Goal: Task Accomplishment & Management: Manage account settings

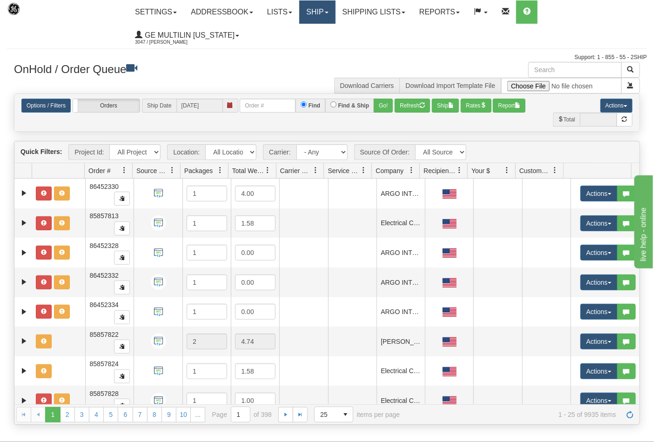
click at [331, 8] on link "Ship" at bounding box center [317, 11] width 36 height 23
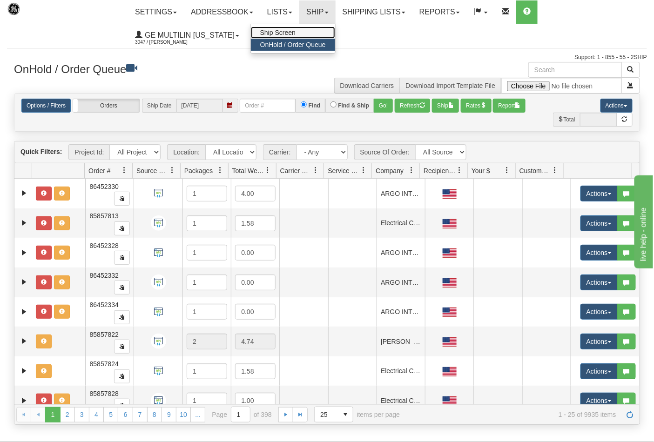
click at [295, 29] on span "Ship Screen" at bounding box center [277, 32] width 35 height 7
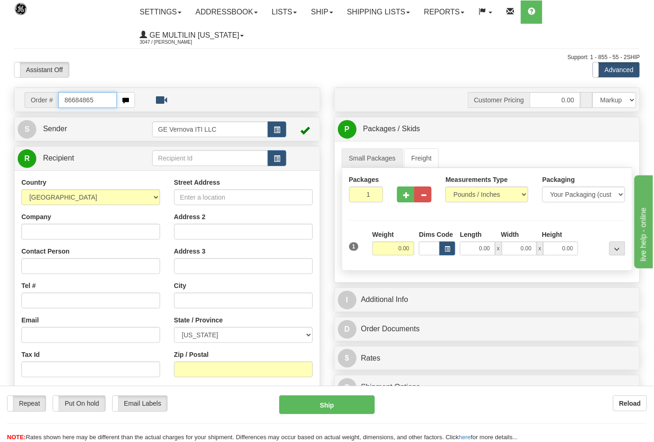
type input "86684865"
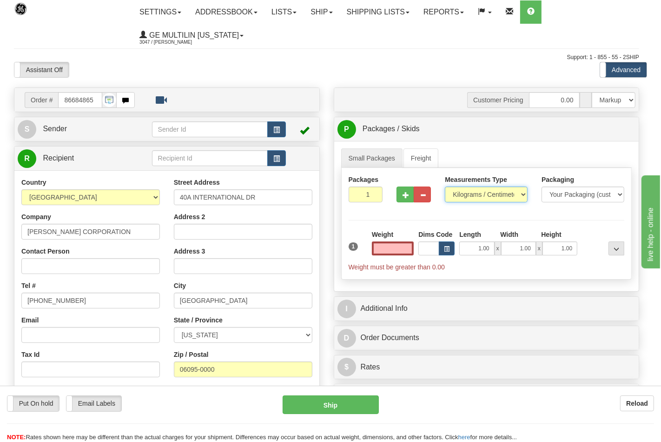
type input "0.00"
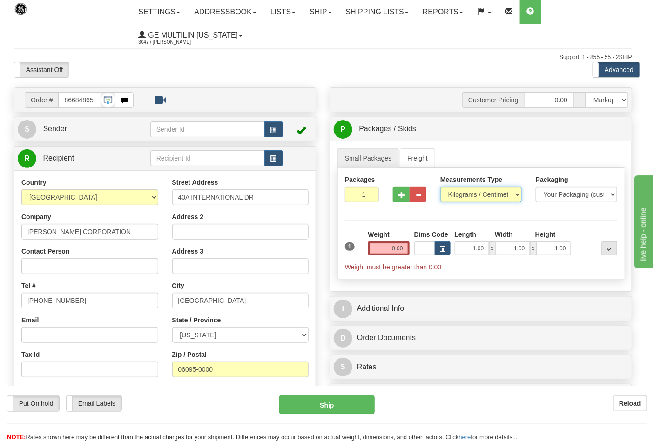
click at [464, 194] on select "Pounds / Inches Kilograms / Centimeters" at bounding box center [480, 195] width 81 height 16
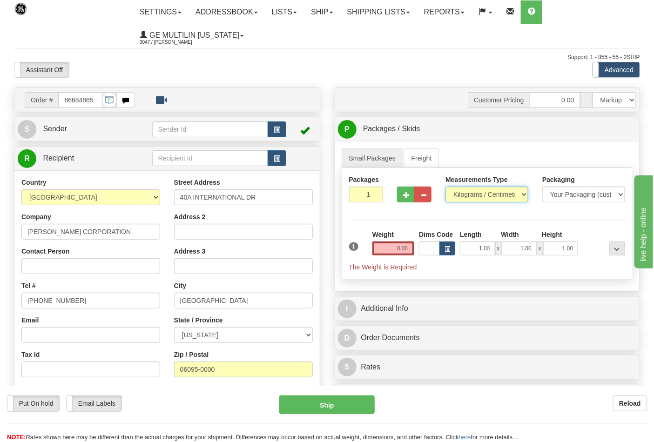
select select "0"
click at [445, 187] on select "Pounds / Inches Kilograms / Centimeters" at bounding box center [486, 195] width 83 height 16
click at [406, 249] on input "0.00" at bounding box center [393, 248] width 42 height 14
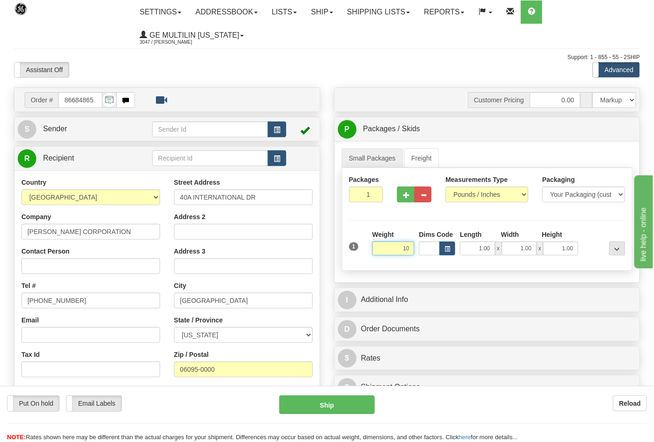
click button "Delete" at bounding box center [0, 0] width 0 height 0
type input "10.00"
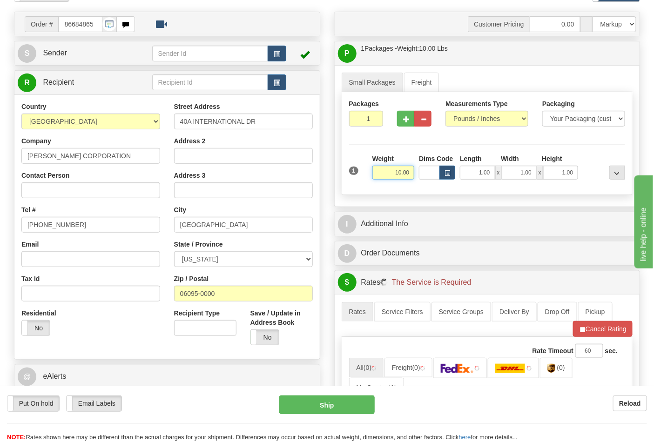
scroll to position [207, 0]
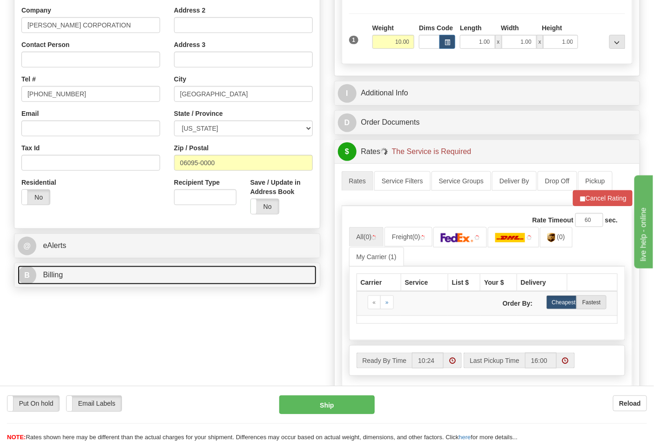
click at [86, 274] on link "B Billing" at bounding box center [167, 275] width 299 height 19
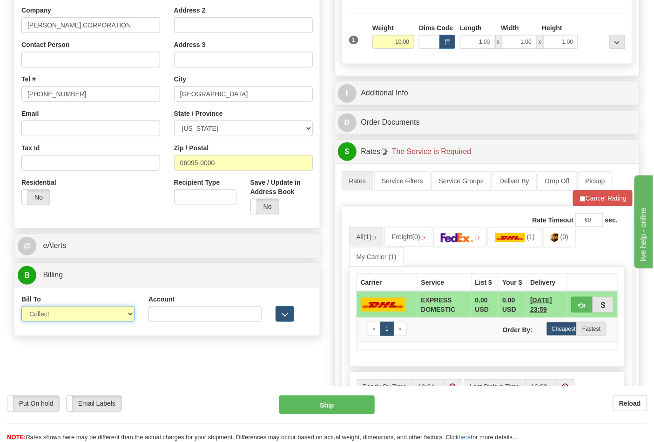
click at [78, 319] on select "Sender Recipient Third Party Collect" at bounding box center [77, 314] width 113 height 16
select select "2"
click at [21, 307] on select "Sender Recipient Third Party Collect" at bounding box center [77, 314] width 113 height 16
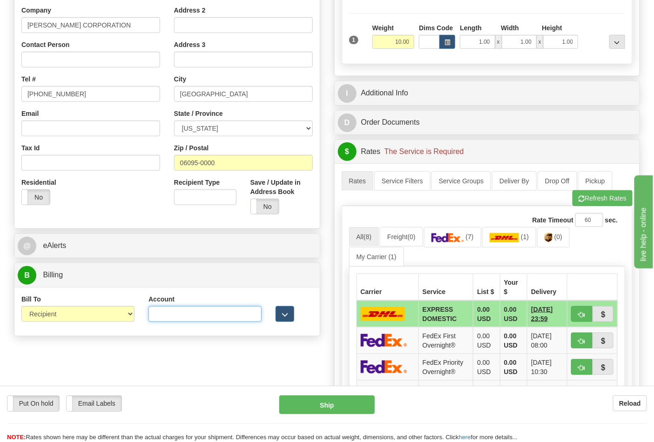
click at [194, 314] on input "Account" at bounding box center [204, 314] width 113 height 16
paste input "103538629"
type input "103538629"
click at [457, 238] on img at bounding box center [447, 237] width 33 height 9
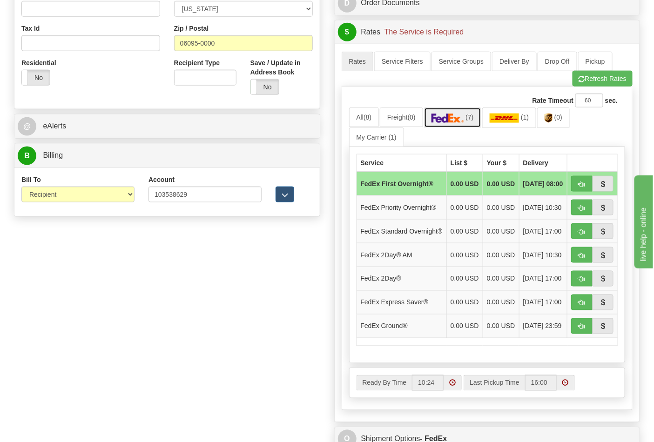
scroll to position [465, 0]
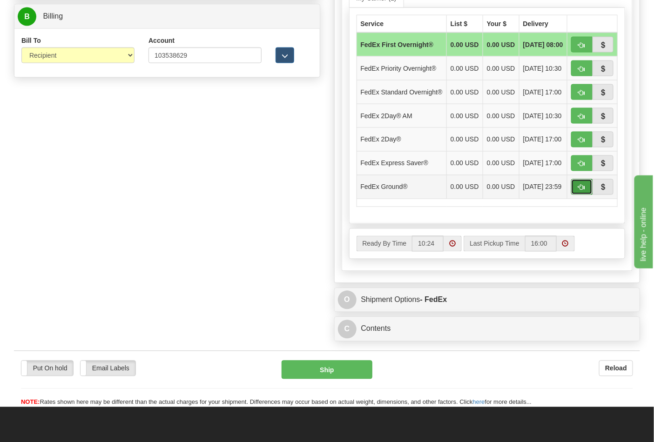
click at [574, 195] on button "button" at bounding box center [581, 187] width 21 height 16
type input "92"
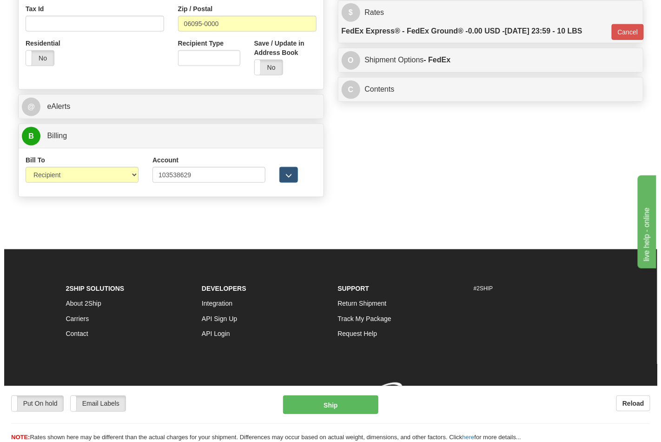
scroll to position [361, 0]
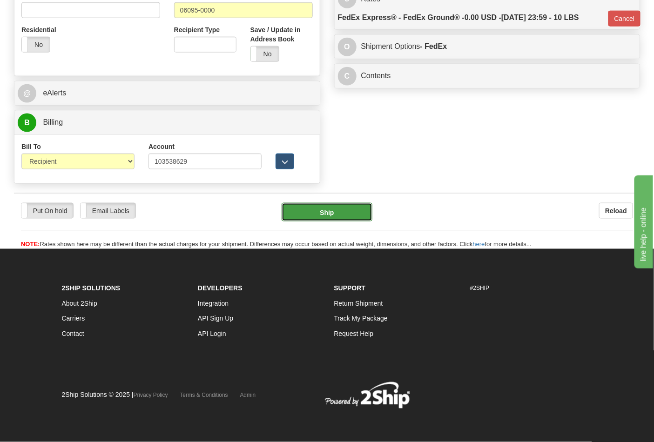
click at [296, 216] on button "Ship" at bounding box center [326, 212] width 90 height 19
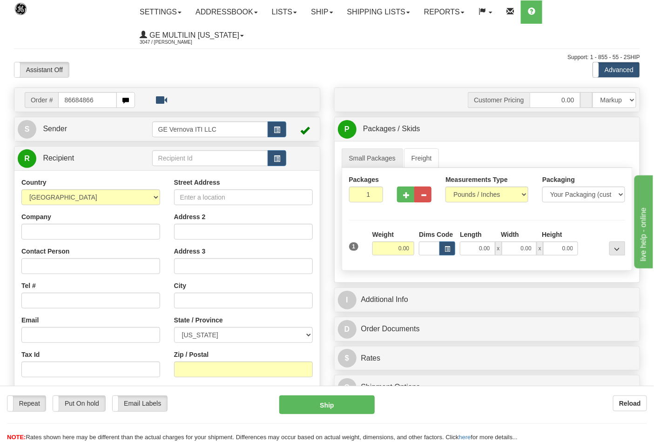
type input "86684866"
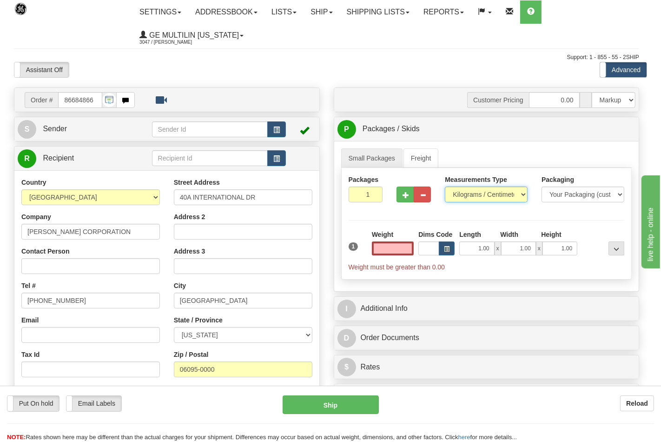
type input "0.00"
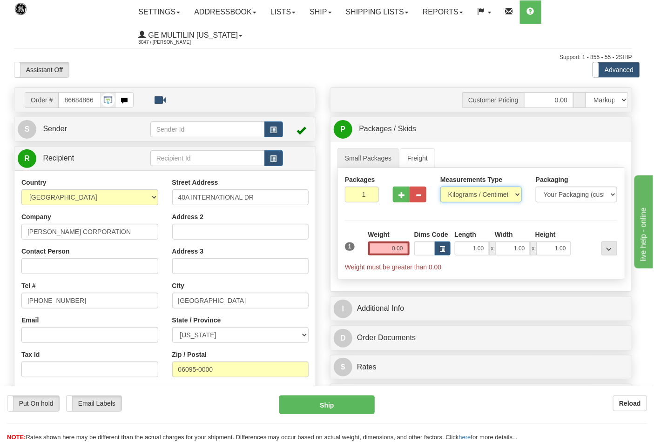
click at [464, 194] on select "Pounds / Inches Kilograms / Centimeters" at bounding box center [480, 195] width 81 height 16
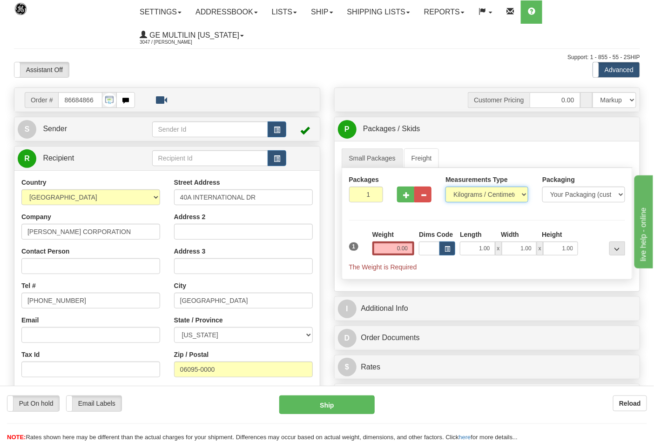
select select "0"
click at [445, 187] on select "Pounds / Inches Kilograms / Centimeters" at bounding box center [486, 195] width 83 height 16
click at [411, 249] on input "0.00" at bounding box center [393, 248] width 42 height 14
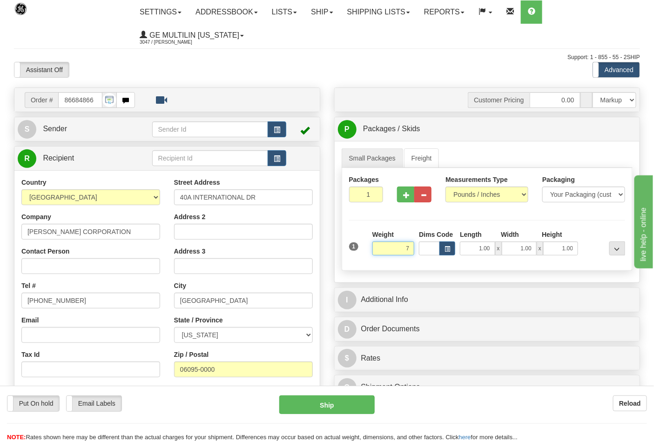
click button "Delete" at bounding box center [0, 0] width 0 height 0
type input "7.00"
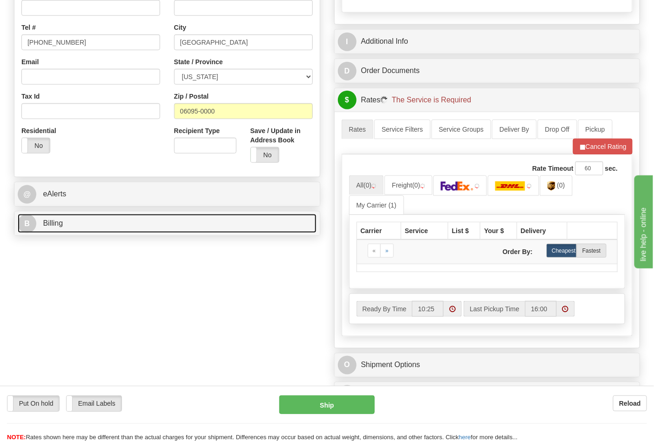
click at [95, 228] on link "B Billing" at bounding box center [167, 223] width 299 height 19
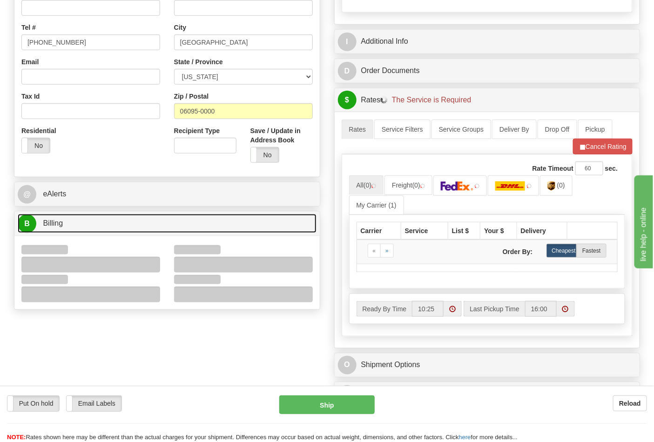
scroll to position [361, 0]
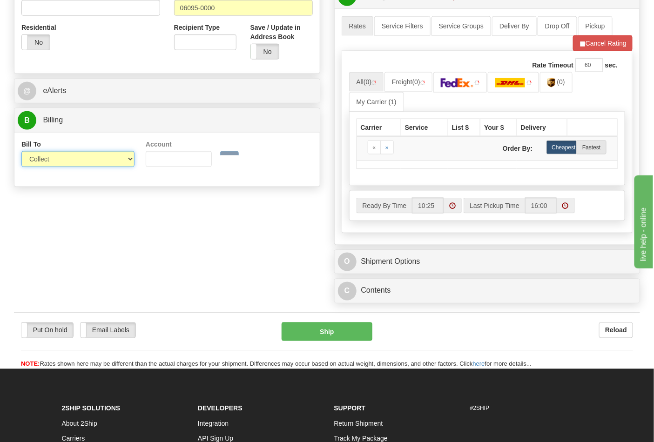
click at [59, 166] on select "Sender Recipient Third Party Collect" at bounding box center [77, 159] width 113 height 16
select select "2"
click at [21, 152] on select "Sender Recipient Third Party Collect" at bounding box center [77, 159] width 113 height 16
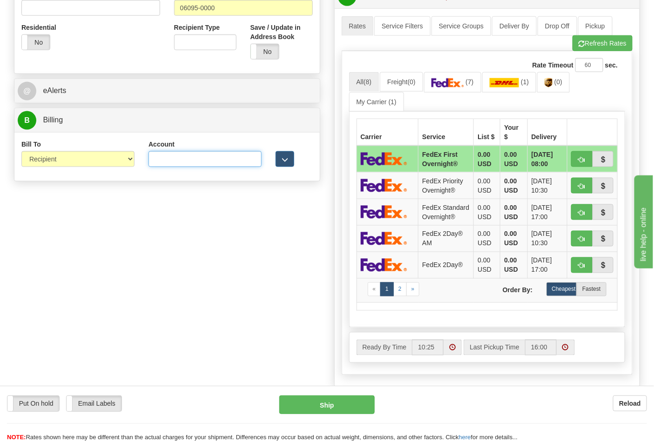
click at [157, 160] on input "Account" at bounding box center [204, 159] width 113 height 16
paste input "103538629"
type input "103538629"
click at [479, 84] on link "(7)" at bounding box center [452, 82] width 57 height 20
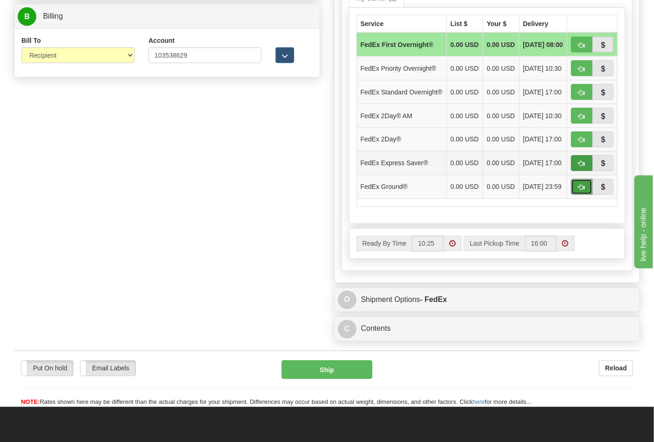
click at [577, 195] on button "button" at bounding box center [581, 187] width 21 height 16
type input "92"
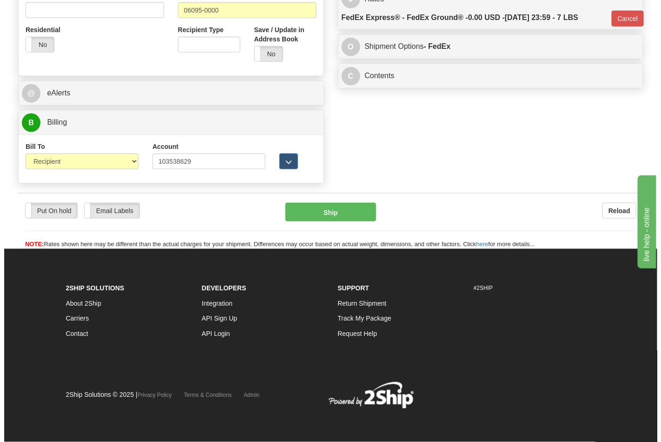
scroll to position [361, 0]
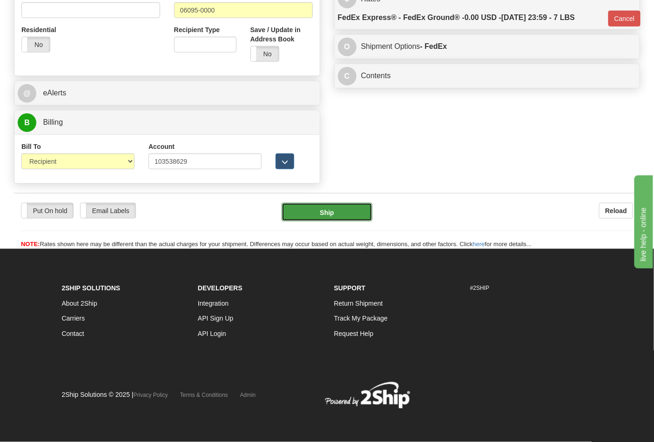
click at [335, 211] on button "Ship" at bounding box center [326, 212] width 90 height 19
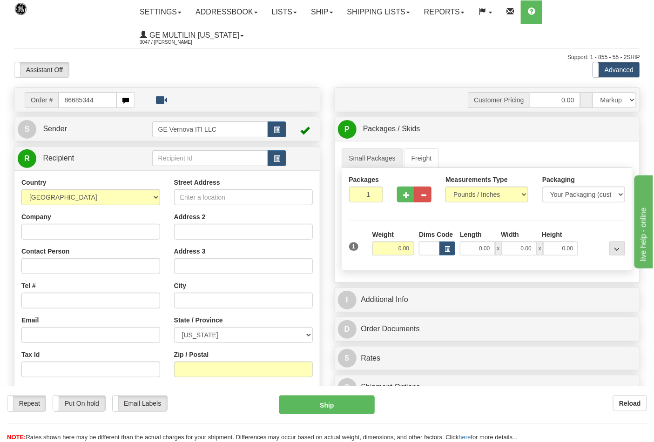
type input "86685344"
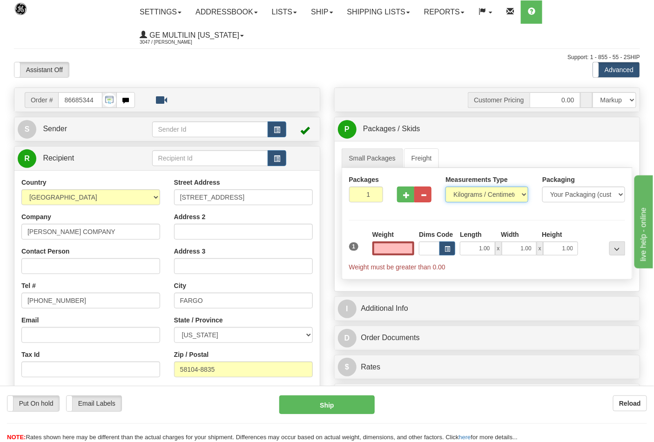
type input "0.00"
click at [463, 195] on select "Pounds / Inches Kilograms / Centimeters" at bounding box center [486, 195] width 83 height 16
select select "0"
click at [445, 187] on select "Pounds / Inches Kilograms / Centimeters" at bounding box center [486, 195] width 83 height 16
click at [407, 193] on span "button" at bounding box center [406, 195] width 7 height 6
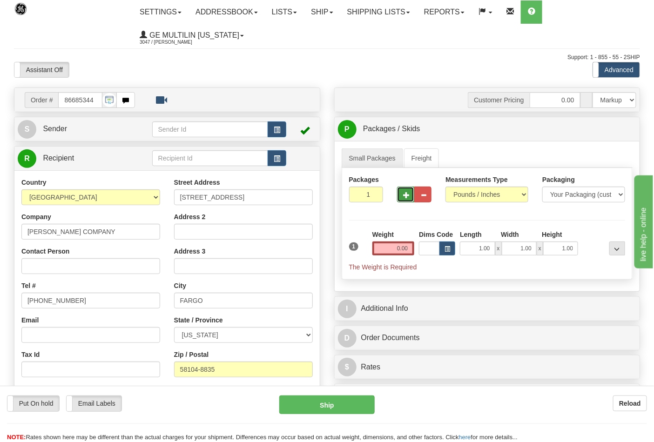
type input "2"
click at [408, 249] on input "0.00" at bounding box center [393, 248] width 42 height 14
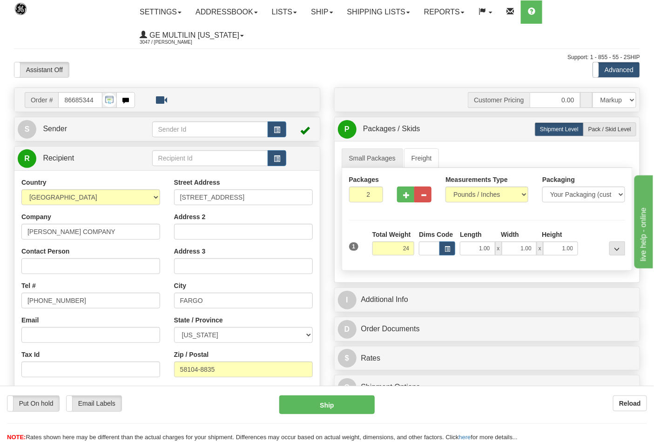
click button "Delete" at bounding box center [0, 0] width 0 height 0
type input "24.00"
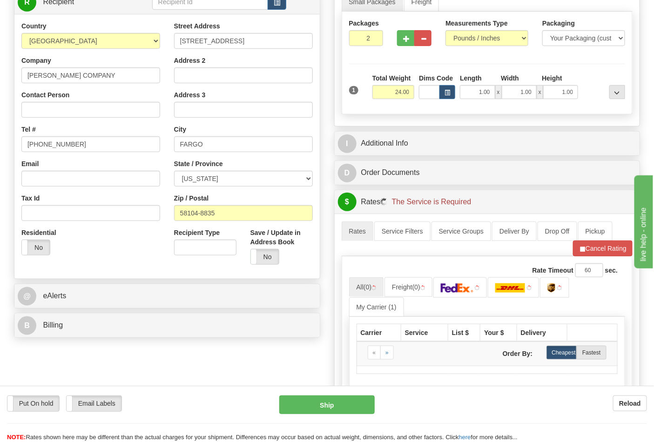
scroll to position [207, 0]
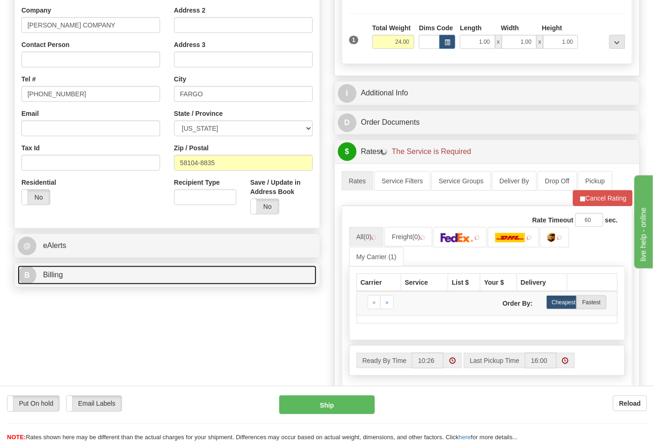
click at [87, 282] on link "B Billing" at bounding box center [167, 275] width 299 height 19
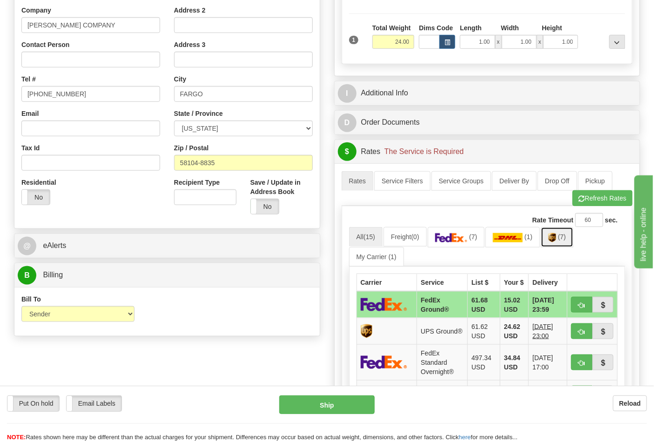
click at [573, 243] on link "(7)" at bounding box center [557, 237] width 33 height 20
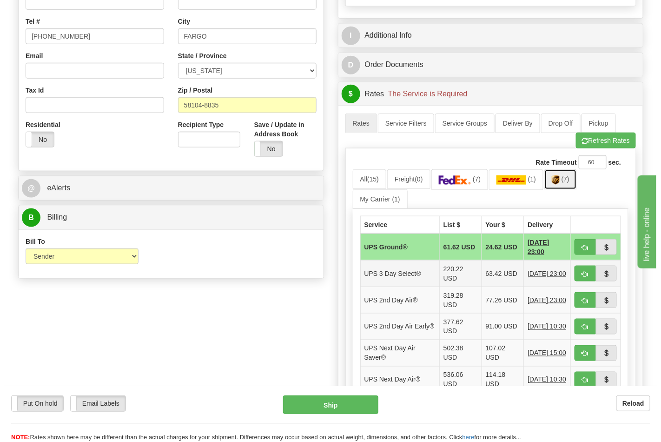
scroll to position [310, 0]
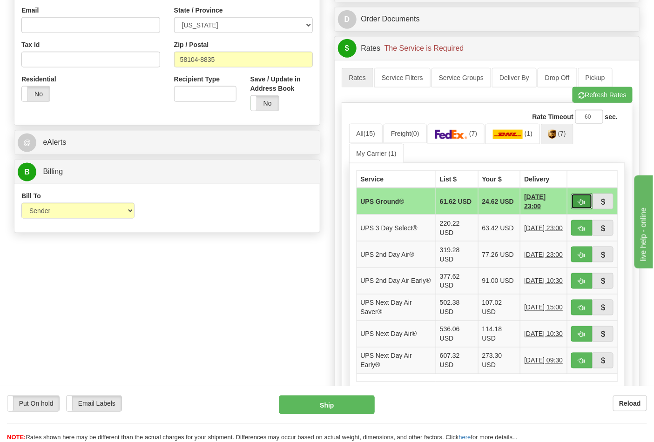
click at [582, 206] on button "button" at bounding box center [581, 202] width 21 height 16
type input "03"
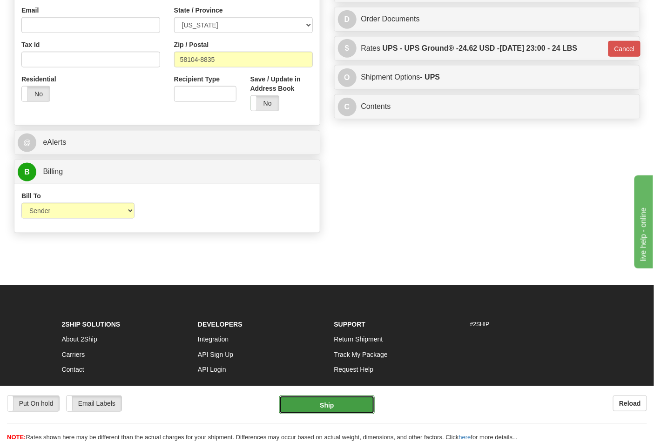
click at [321, 411] on button "Ship" at bounding box center [326, 404] width 95 height 19
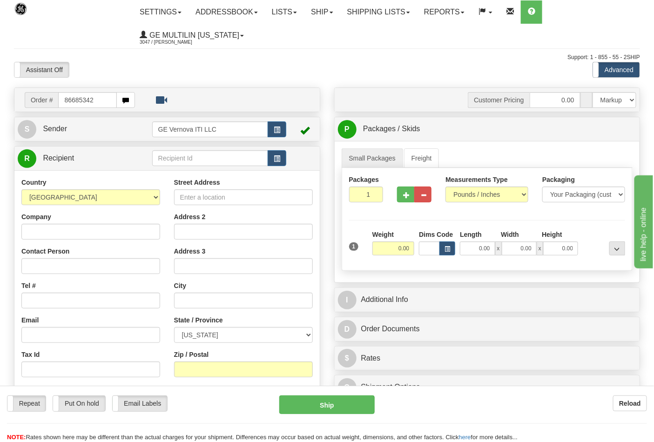
type input "86685342"
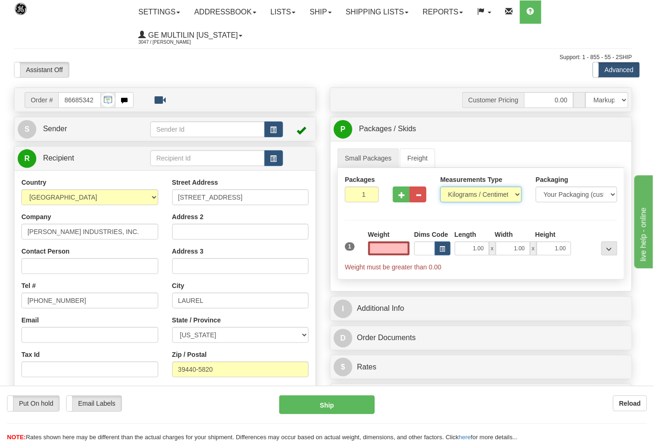
type input "0.00"
click at [476, 196] on select "Pounds / Inches Kilograms / Centimeters" at bounding box center [480, 195] width 81 height 16
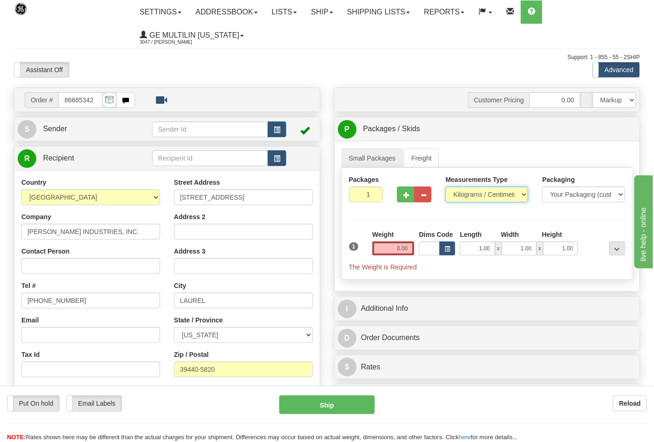
select select "0"
click at [445, 187] on select "Pounds / Inches Kilograms / Centimeters" at bounding box center [486, 195] width 83 height 16
click at [401, 200] on button "button" at bounding box center [405, 195] width 17 height 16
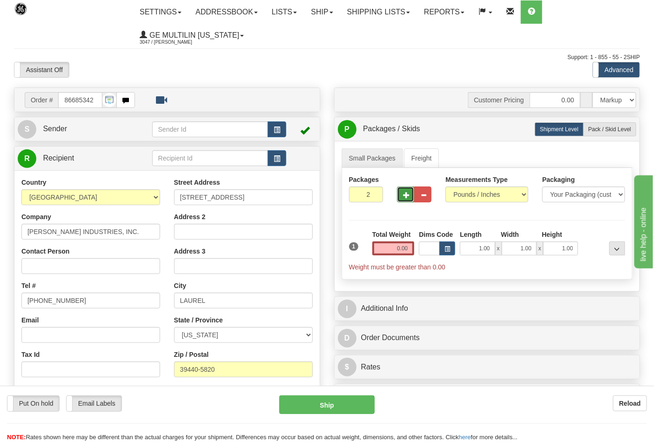
click at [402, 199] on button "button" at bounding box center [405, 195] width 17 height 16
type input "3"
click at [410, 251] on input "0.00" at bounding box center [393, 248] width 42 height 14
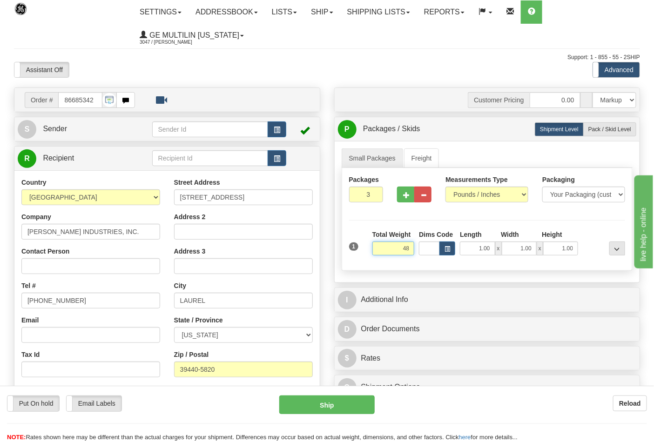
click button "Delete" at bounding box center [0, 0] width 0 height 0
type input "48.00"
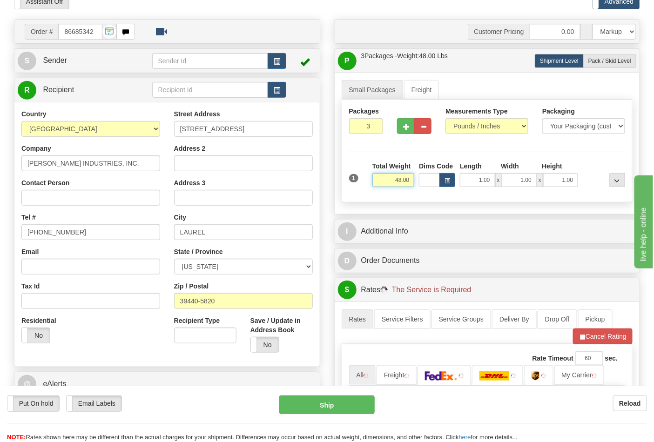
scroll to position [258, 0]
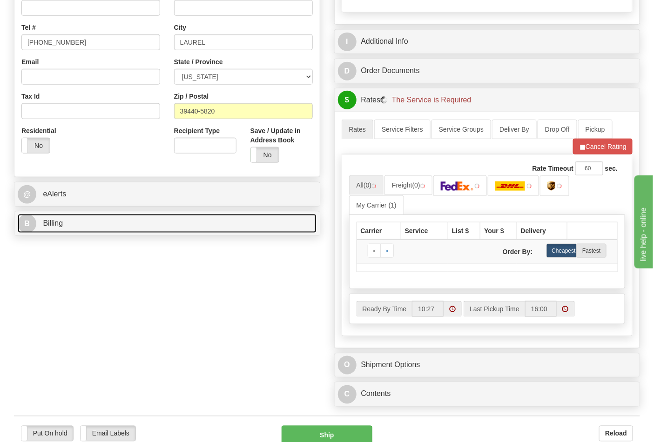
click at [103, 227] on link "B Billing" at bounding box center [167, 223] width 299 height 19
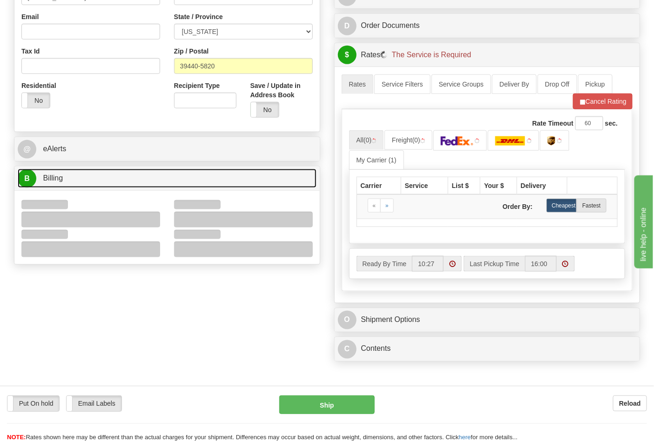
scroll to position [361, 0]
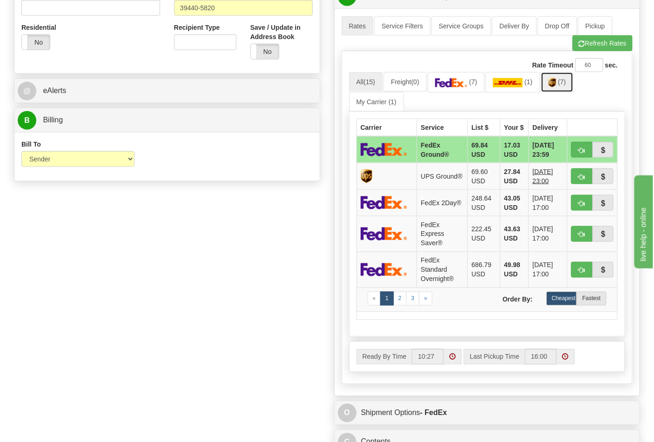
click at [561, 87] on link "(7)" at bounding box center [557, 82] width 33 height 20
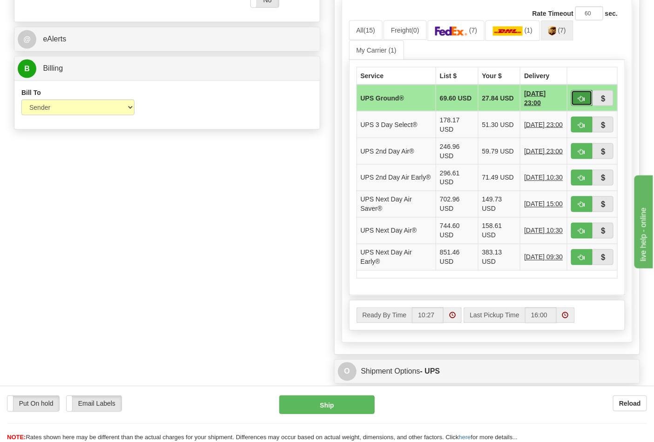
click at [575, 95] on button "button" at bounding box center [581, 98] width 21 height 16
type input "03"
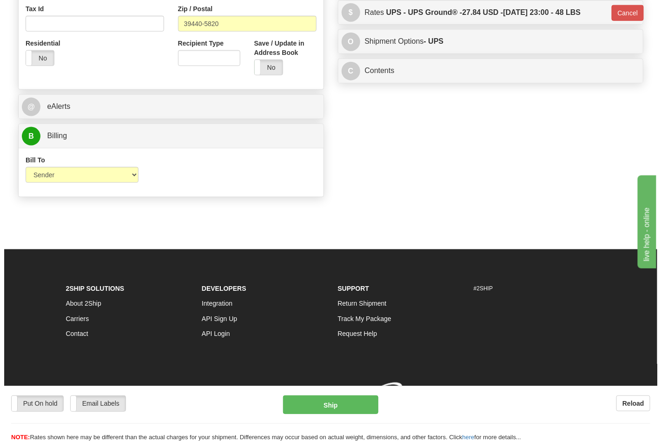
scroll to position [361, 0]
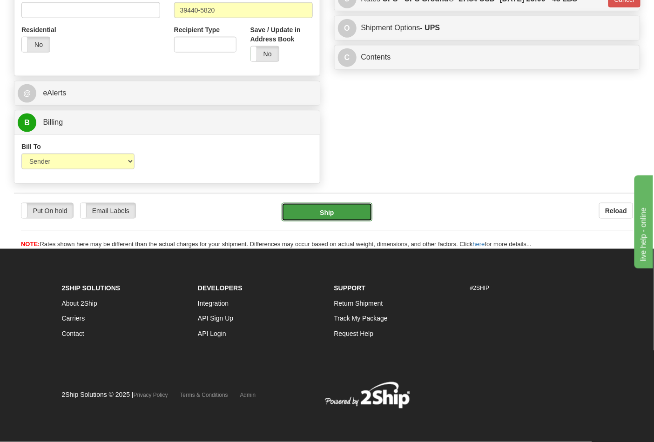
click at [336, 207] on button "Ship" at bounding box center [326, 212] width 90 height 19
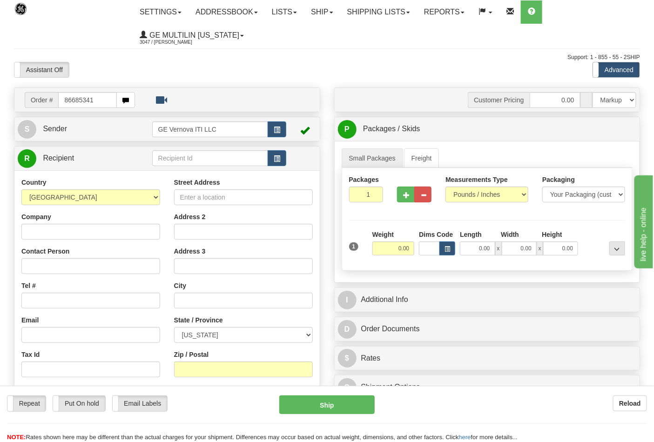
type input "86685341"
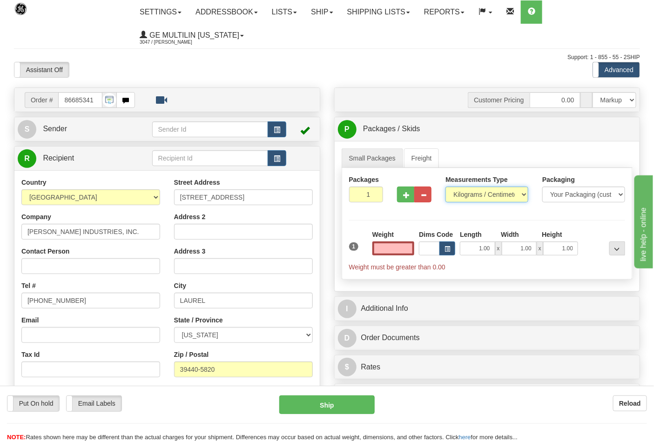
type input "0.00"
click at [475, 193] on select "Pounds / Inches Kilograms / Centimeters" at bounding box center [486, 195] width 83 height 16
select select "0"
click at [445, 187] on select "Pounds / Inches Kilograms / Centimeters" at bounding box center [486, 195] width 83 height 16
click at [406, 248] on input "0.00" at bounding box center [393, 248] width 42 height 14
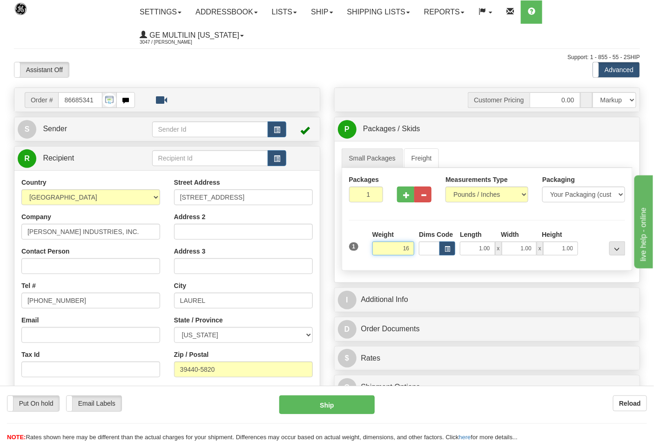
click button "Delete" at bounding box center [0, 0] width 0 height 0
type input "16.00"
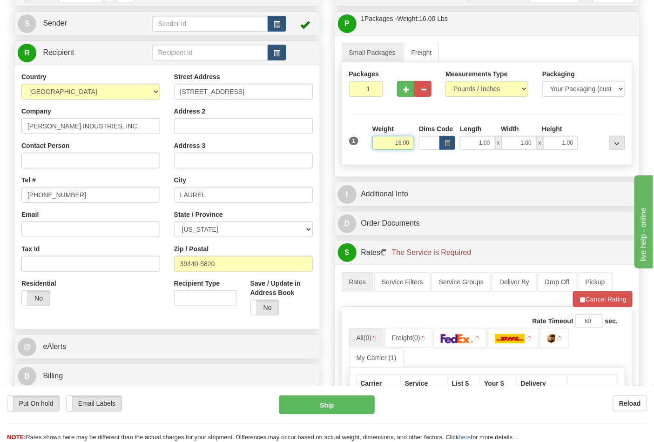
scroll to position [207, 0]
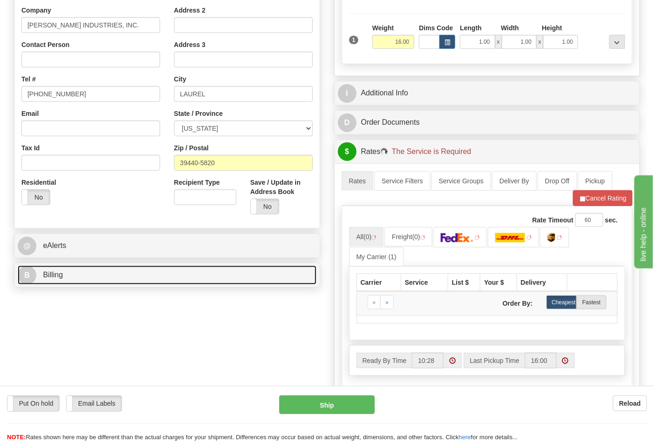
click at [56, 277] on span "Billing" at bounding box center [53, 275] width 20 height 8
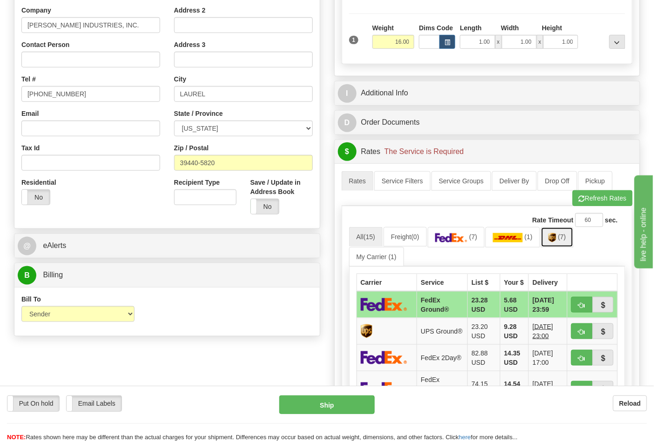
click at [566, 238] on span "(7)" at bounding box center [562, 236] width 8 height 7
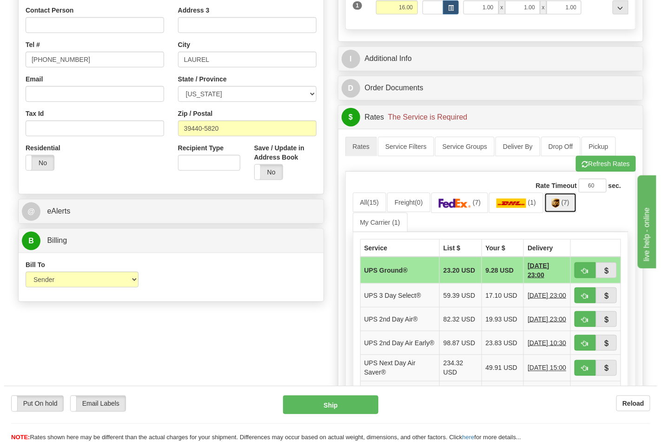
scroll to position [258, 0]
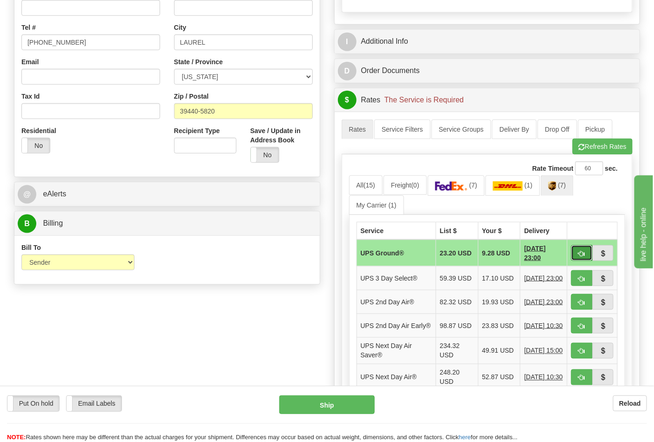
click at [579, 249] on button "button" at bounding box center [581, 253] width 21 height 16
type input "03"
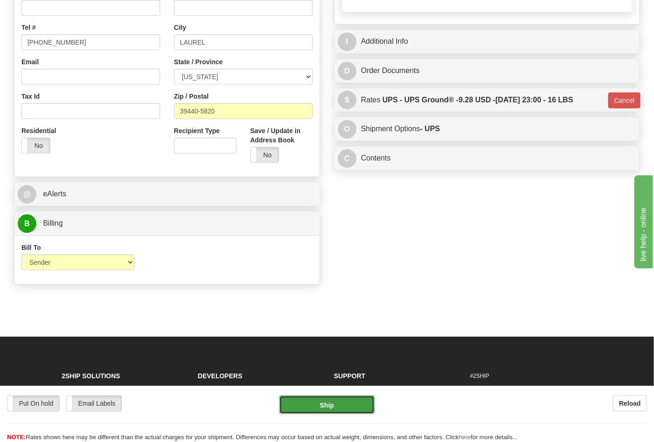
click at [354, 399] on button "Ship" at bounding box center [326, 404] width 95 height 19
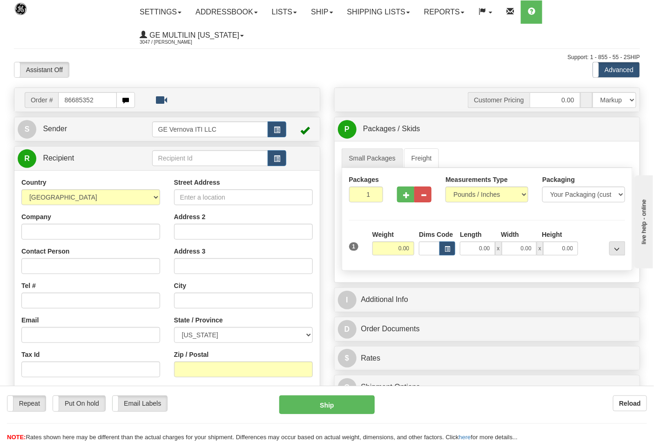
type input "86685352"
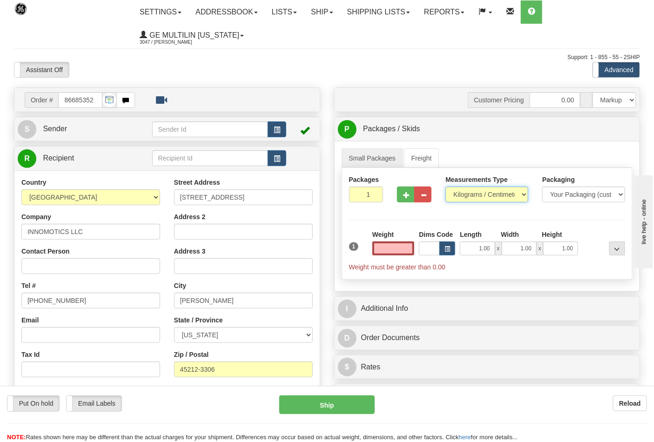
type input "0.00"
click at [468, 198] on select "Pounds / Inches Kilograms / Centimeters" at bounding box center [486, 195] width 83 height 16
select select "0"
click at [445, 187] on select "Pounds / Inches Kilograms / Centimeters" at bounding box center [486, 195] width 83 height 16
click at [412, 247] on input "0.00" at bounding box center [393, 248] width 42 height 14
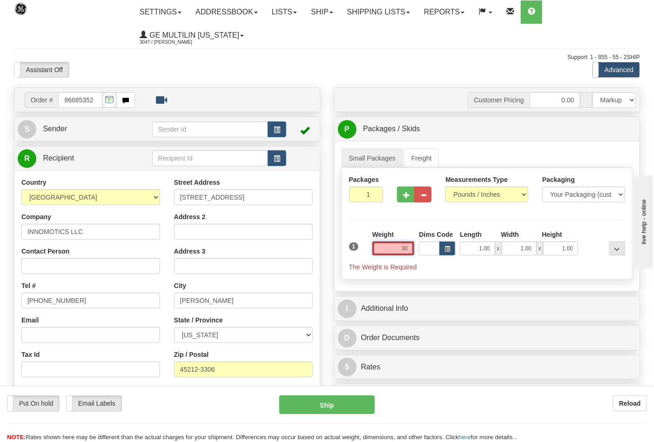
click button "Delete" at bounding box center [0, 0] width 0 height 0
type input "30.00"
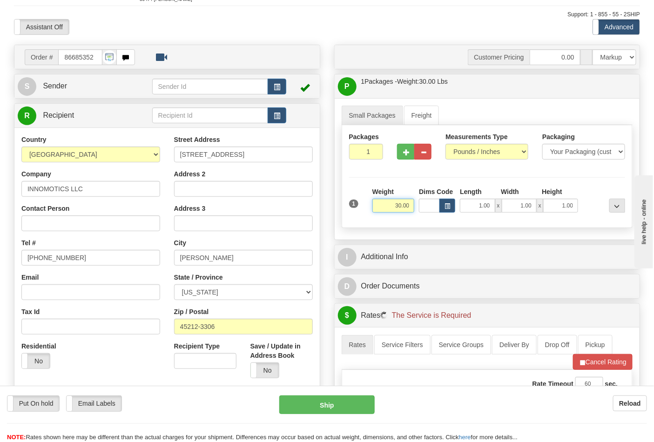
scroll to position [207, 0]
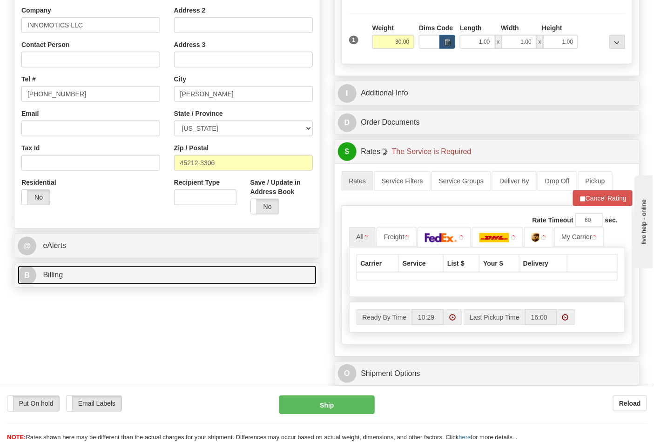
click at [95, 280] on link "B Billing" at bounding box center [167, 275] width 299 height 19
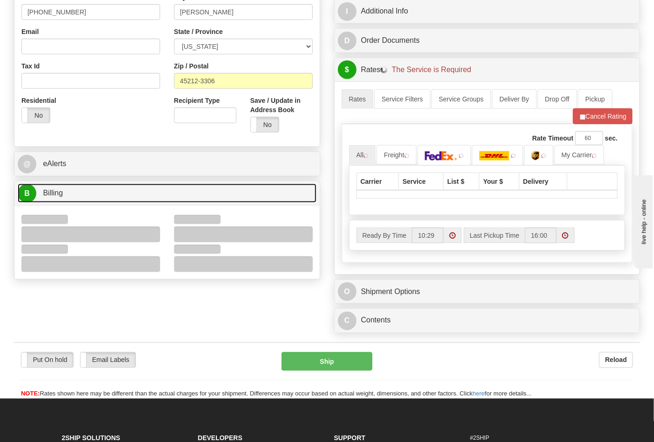
scroll to position [361, 0]
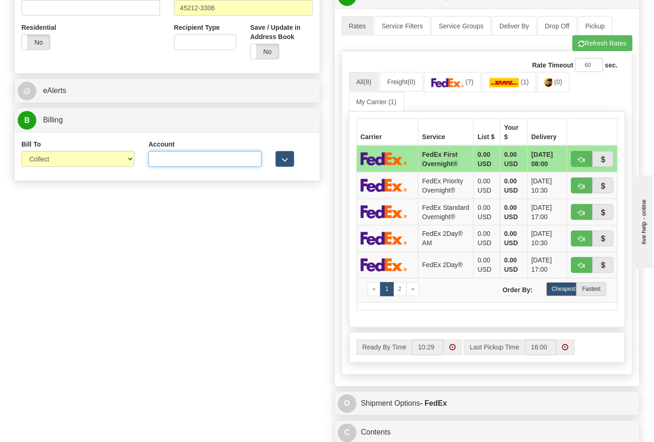
click at [164, 160] on input "Account" at bounding box center [204, 159] width 113 height 16
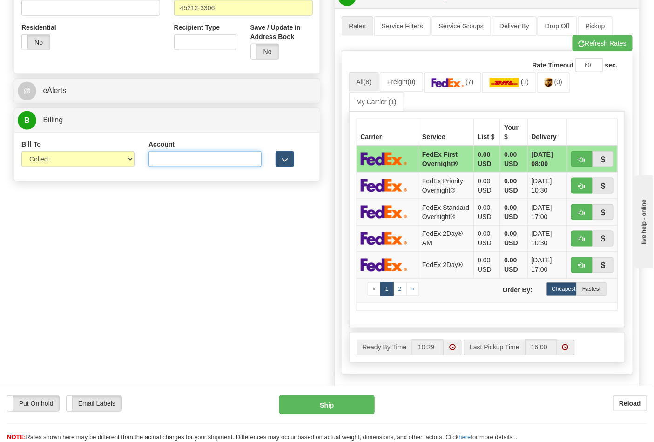
paste input "X3932R"
type input "X3932R"
click at [581, 51] on button "Refresh Rates" at bounding box center [602, 43] width 60 height 16
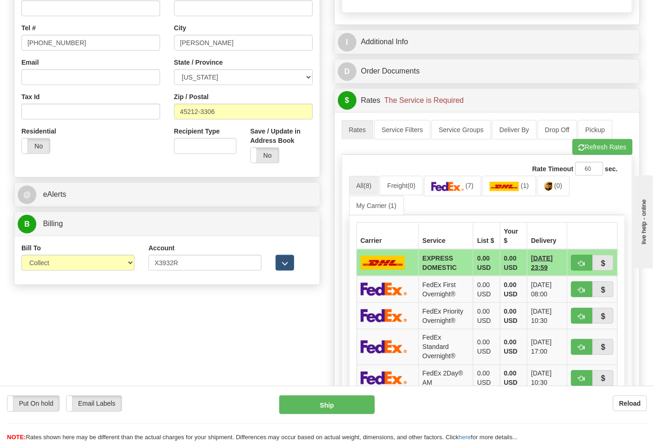
scroll to position [258, 0]
click at [60, 263] on select "Sender Recipient Third Party Collect" at bounding box center [77, 262] width 113 height 16
select select "2"
click at [21, 255] on select "Sender Recipient Third Party Collect" at bounding box center [77, 262] width 113 height 16
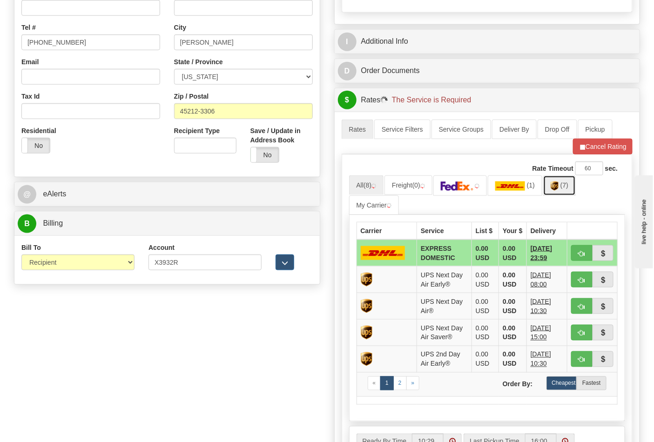
click at [568, 191] on link "(7)" at bounding box center [559, 185] width 33 height 20
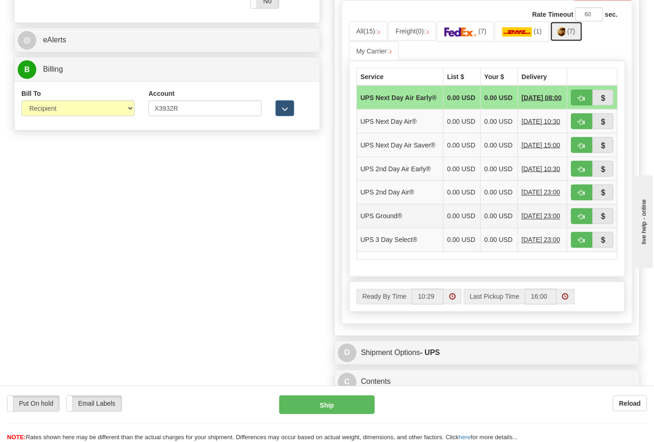
scroll to position [413, 0]
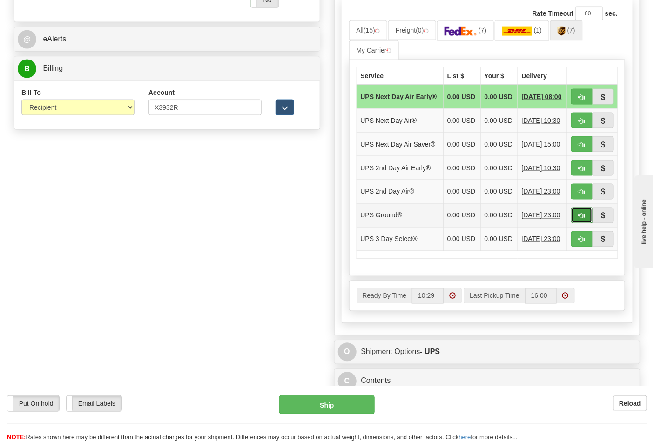
click at [578, 219] on span "button" at bounding box center [581, 216] width 7 height 6
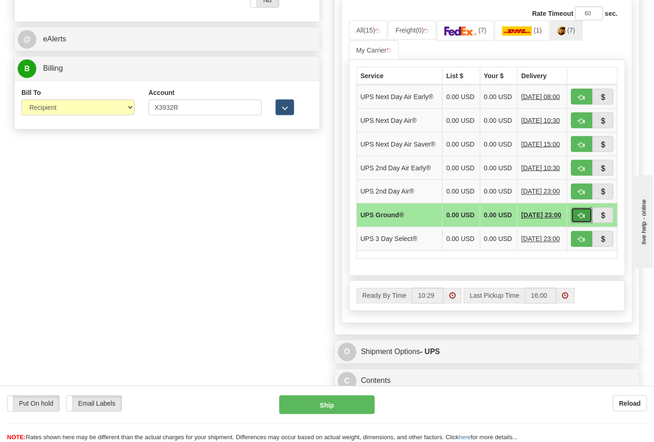
click at [577, 223] on button "button" at bounding box center [581, 215] width 21 height 16
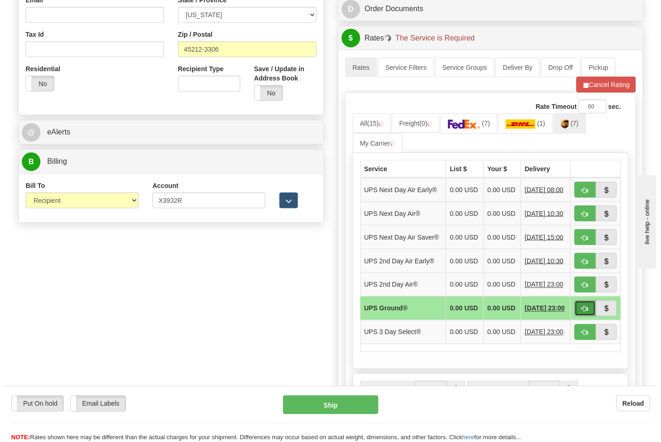
scroll to position [310, 0]
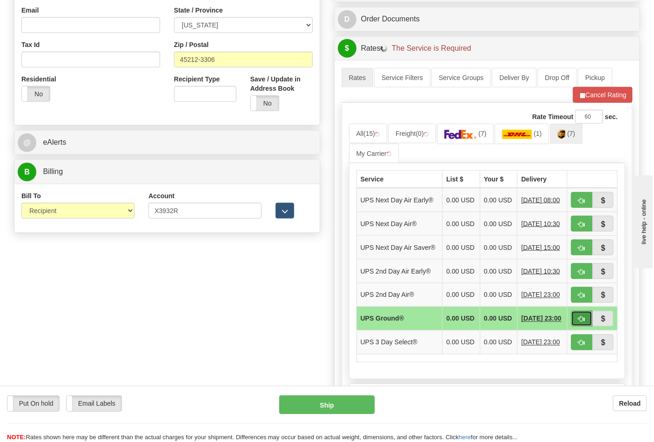
click at [584, 322] on span "button" at bounding box center [581, 319] width 7 height 6
click at [592, 102] on button "Cancel Rating" at bounding box center [603, 95] width 60 height 16
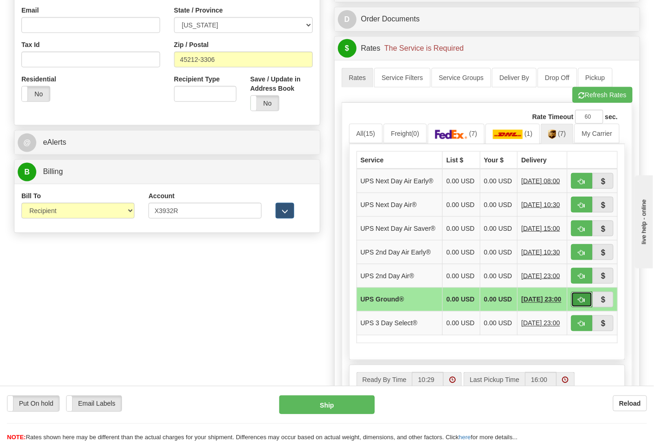
click at [577, 307] on button "button" at bounding box center [581, 300] width 21 height 16
type input "03"
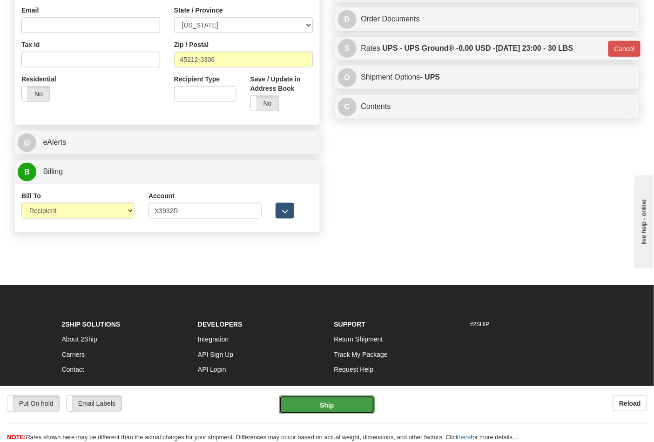
click at [329, 407] on button "Ship" at bounding box center [326, 404] width 95 height 19
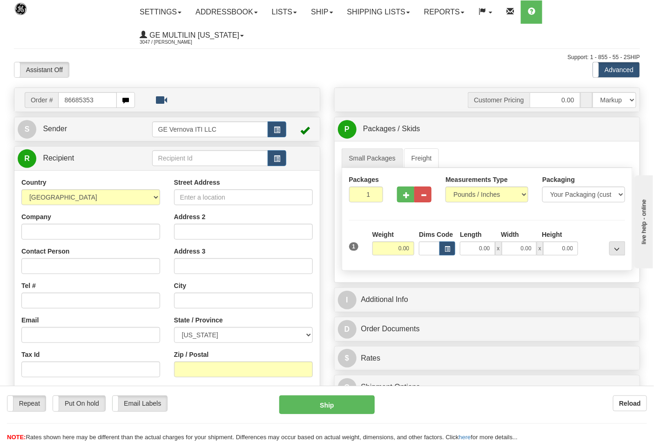
type input "86685353"
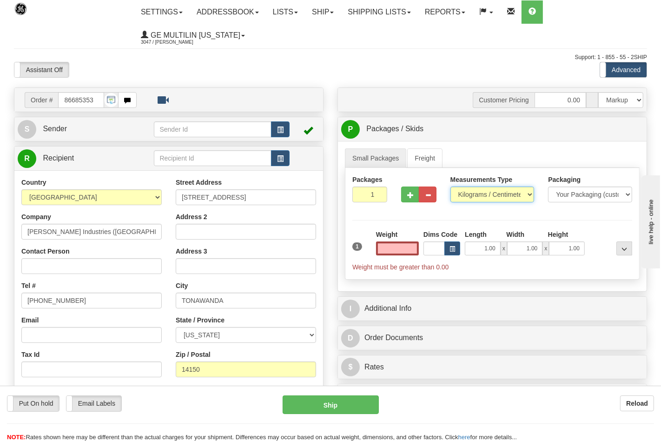
type input "0.00"
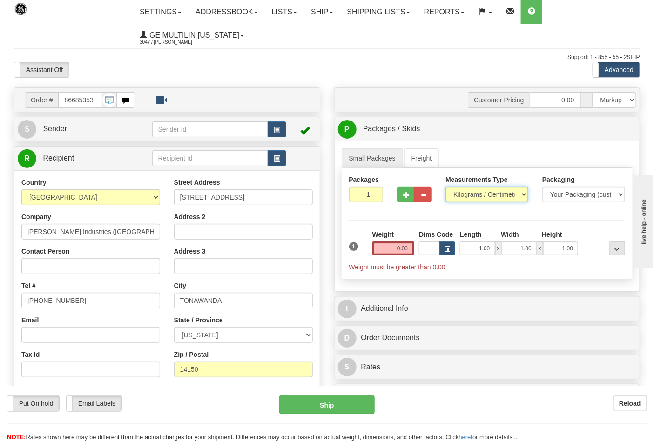
drag, startPoint x: 463, startPoint y: 194, endPoint x: 469, endPoint y: 202, distance: 10.3
click at [464, 194] on select "Pounds / Inches Kilograms / Centimeters" at bounding box center [486, 195] width 83 height 16
select select "0"
click at [445, 187] on select "Pounds / Inches Kilograms / Centimeters" at bounding box center [486, 195] width 83 height 16
click at [407, 244] on input "0.00" at bounding box center [393, 248] width 42 height 14
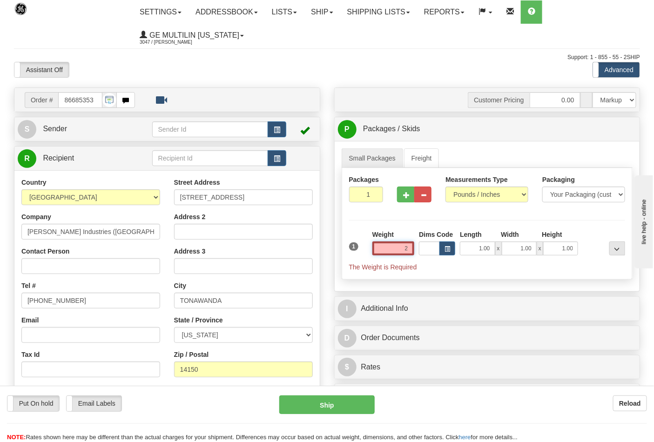
click button "Delete" at bounding box center [0, 0] width 0 height 0
type input "2.00"
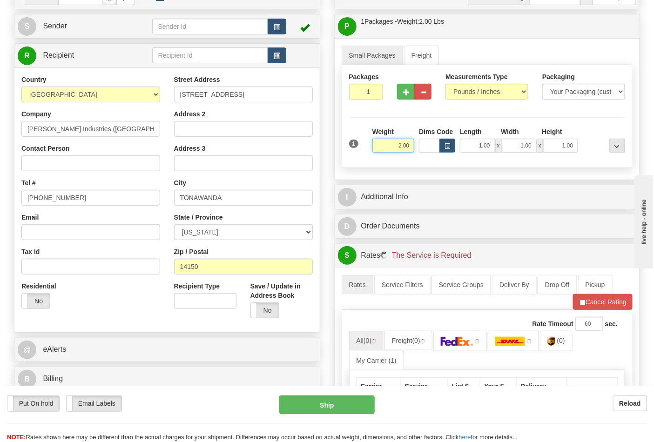
scroll to position [207, 0]
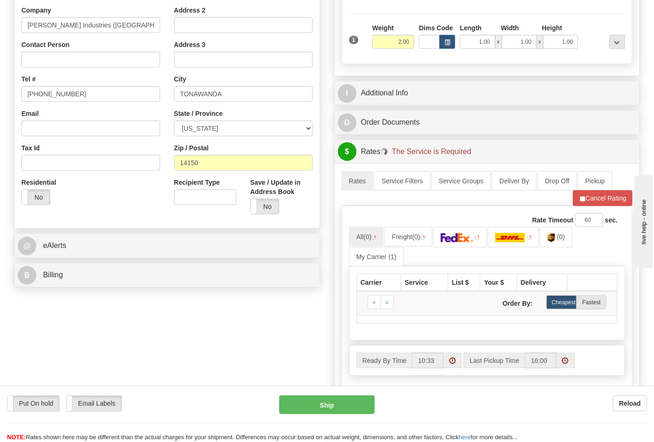
click at [80, 266] on div "B Billing" at bounding box center [166, 275] width 305 height 24
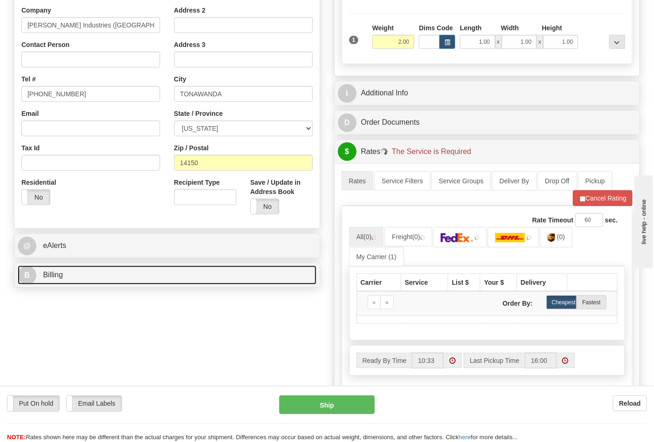
click at [80, 271] on link "B Billing" at bounding box center [167, 275] width 299 height 19
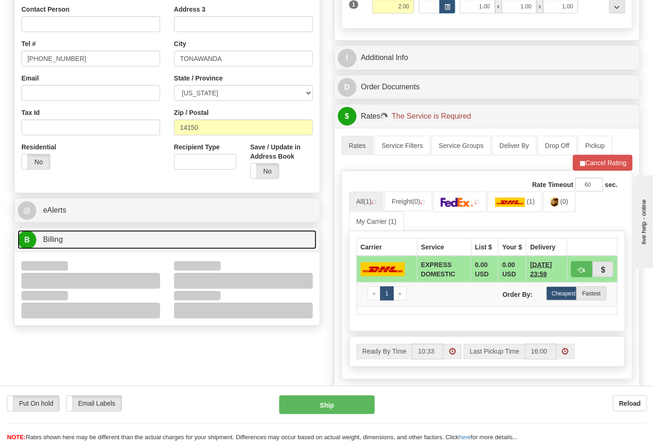
scroll to position [258, 0]
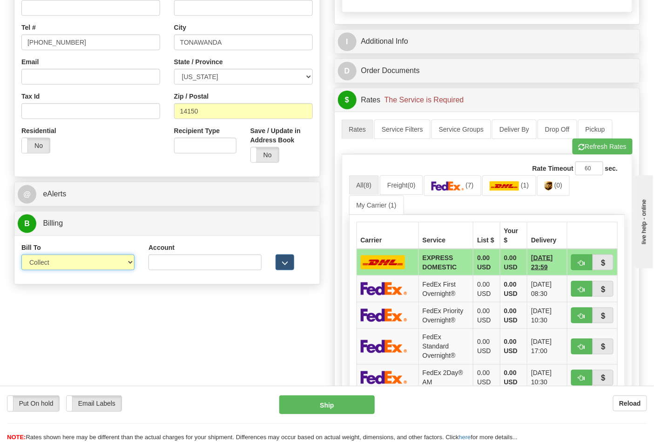
click at [55, 270] on select "Sender Recipient Third Party Collect" at bounding box center [77, 262] width 113 height 16
select select "2"
click at [21, 255] on select "Sender Recipient Third Party Collect" at bounding box center [77, 262] width 113 height 16
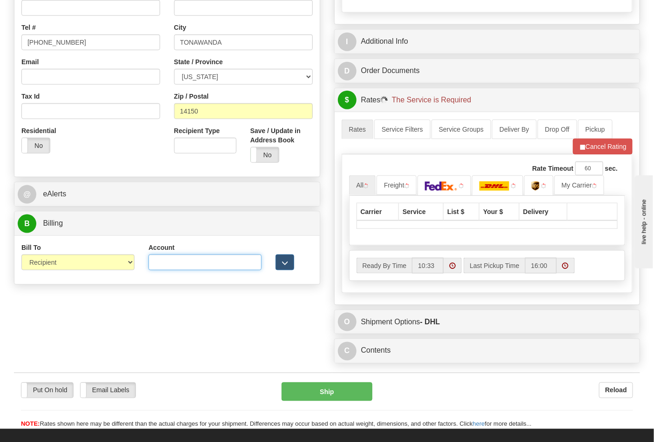
click at [169, 265] on input "Account" at bounding box center [204, 262] width 113 height 16
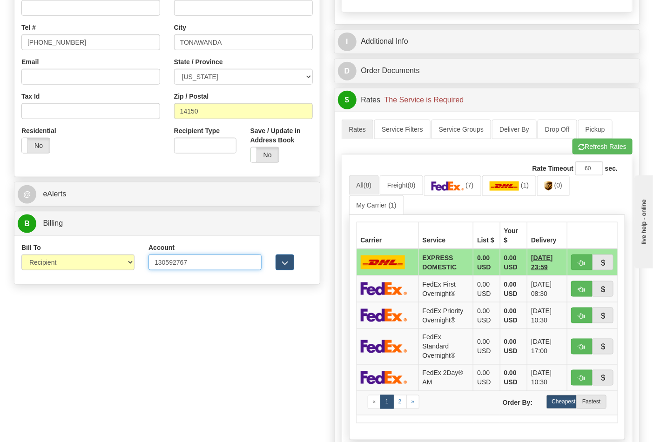
type input "130592767"
click button "Delete" at bounding box center [0, 0] width 0 height 0
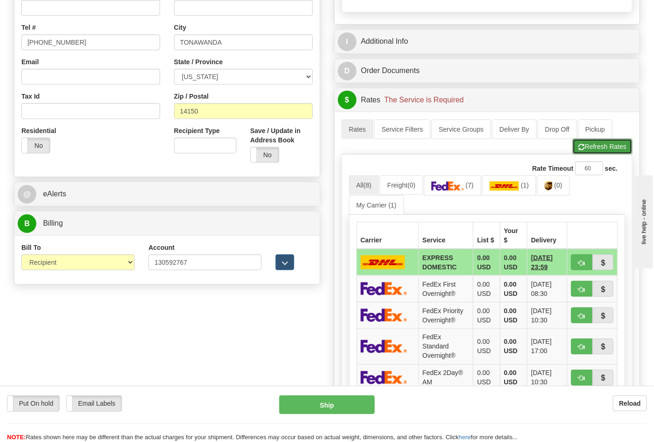
click at [588, 152] on button "Refresh Rates" at bounding box center [602, 147] width 60 height 16
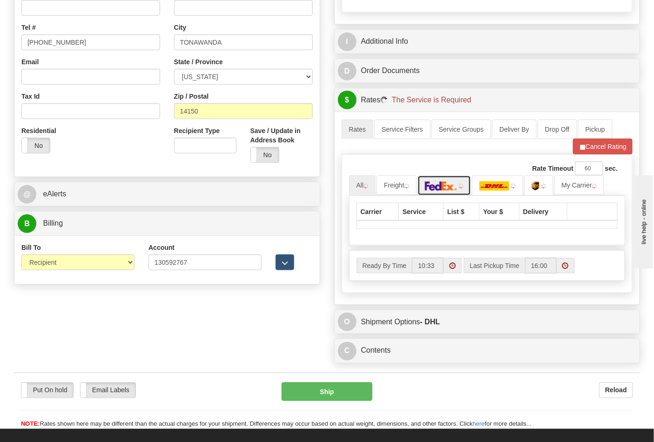
click at [457, 187] on img at bounding box center [441, 185] width 33 height 9
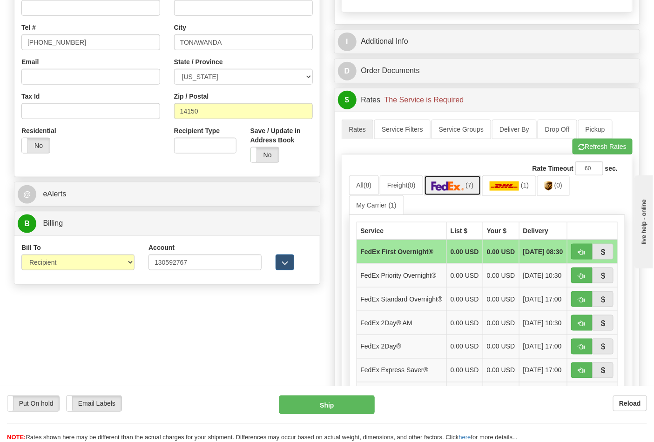
scroll to position [413, 0]
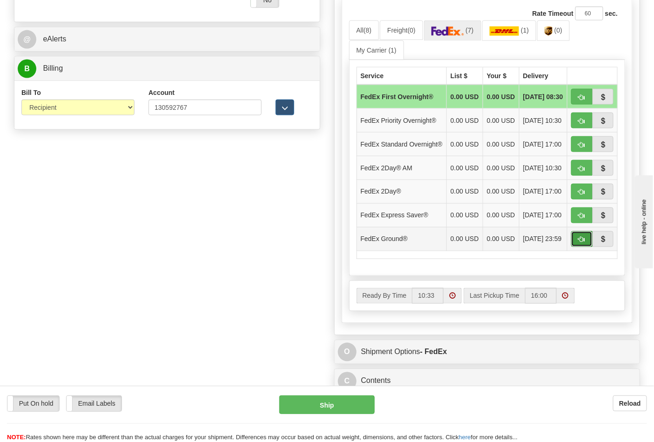
click at [580, 243] on span "button" at bounding box center [581, 240] width 7 height 6
type input "92"
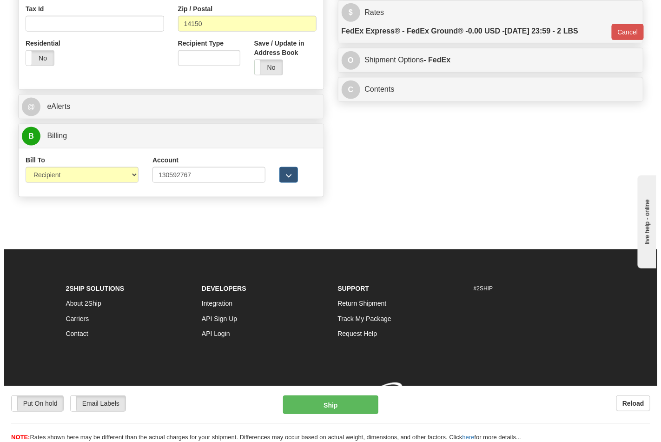
scroll to position [361, 0]
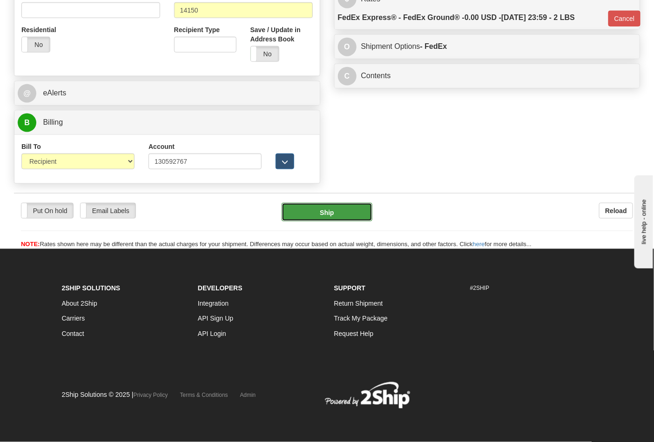
click at [341, 205] on button "Ship" at bounding box center [326, 212] width 90 height 19
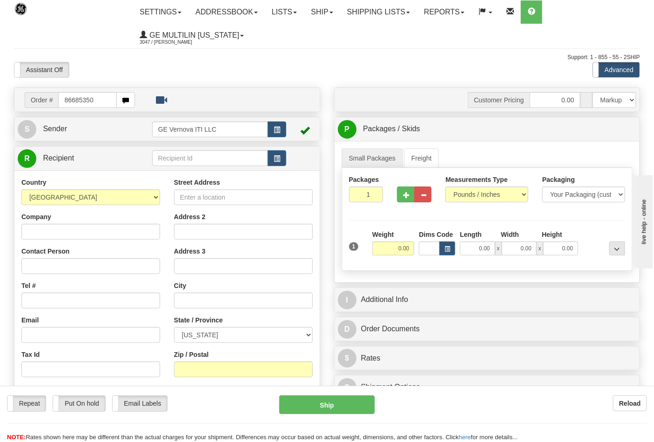
type input "86685350"
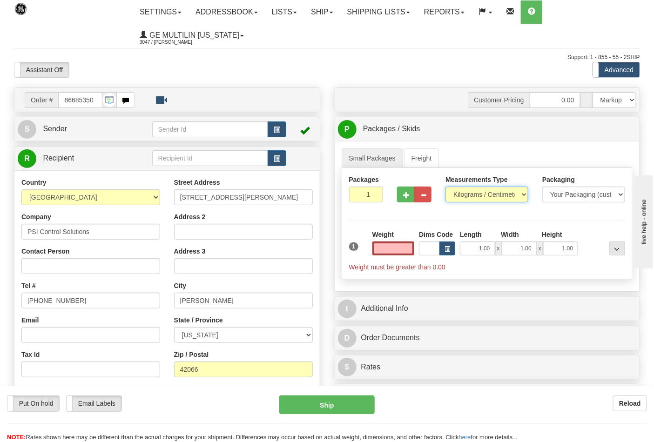
type input "0.00"
click at [467, 198] on select "Pounds / Inches Kilograms / Centimeters" at bounding box center [486, 195] width 83 height 16
select select "0"
click at [445, 187] on select "Pounds / Inches Kilograms / Centimeters" at bounding box center [486, 195] width 83 height 16
click at [410, 249] on input "0.00" at bounding box center [393, 248] width 42 height 14
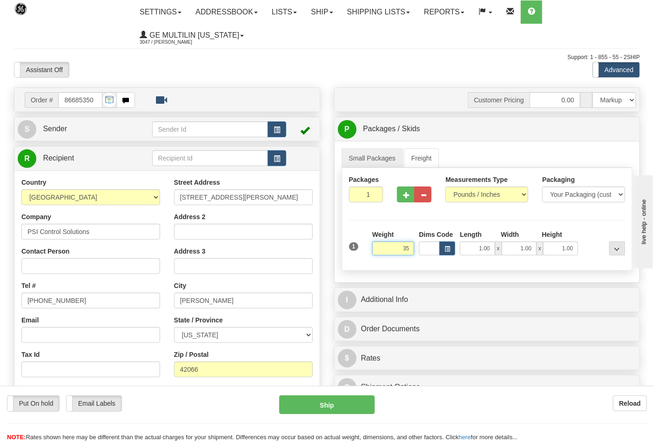
click button "Delete" at bounding box center [0, 0] width 0 height 0
type input "35.00"
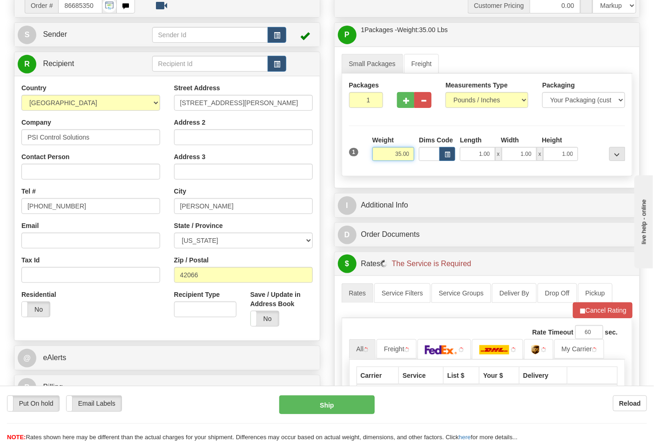
scroll to position [207, 0]
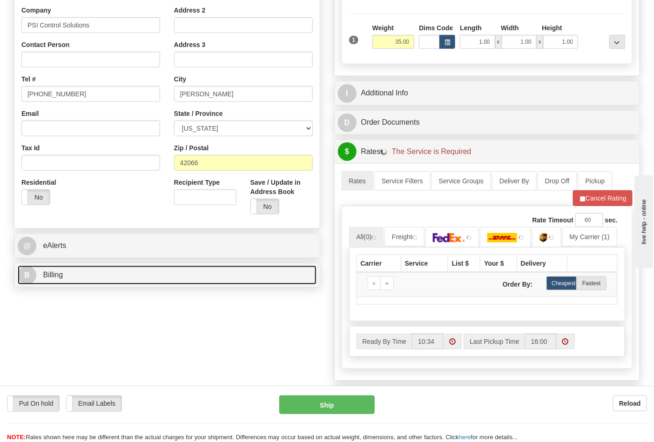
click at [118, 276] on link "B Billing" at bounding box center [167, 275] width 299 height 19
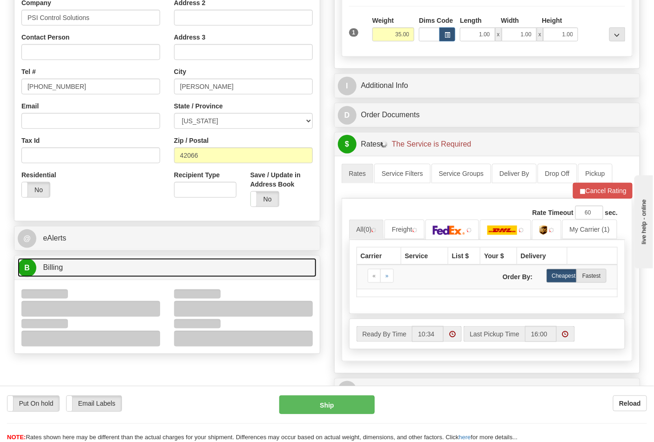
scroll to position [310, 0]
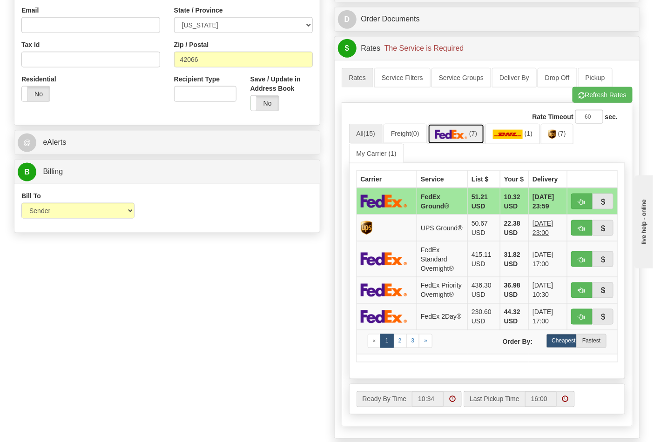
click at [485, 141] on link "(7)" at bounding box center [455, 134] width 57 height 20
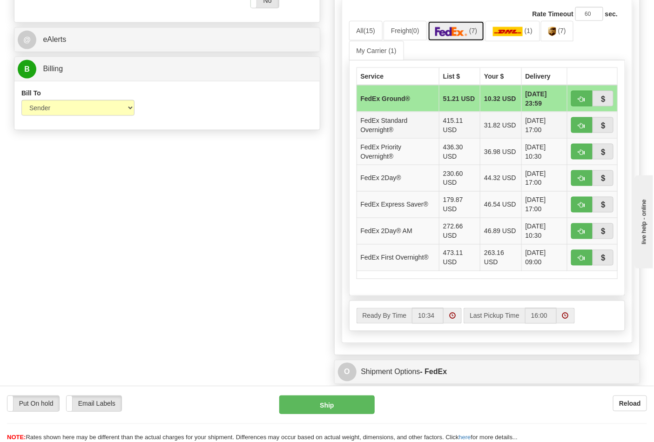
scroll to position [413, 0]
click at [575, 101] on button "button" at bounding box center [581, 98] width 21 height 16
type input "92"
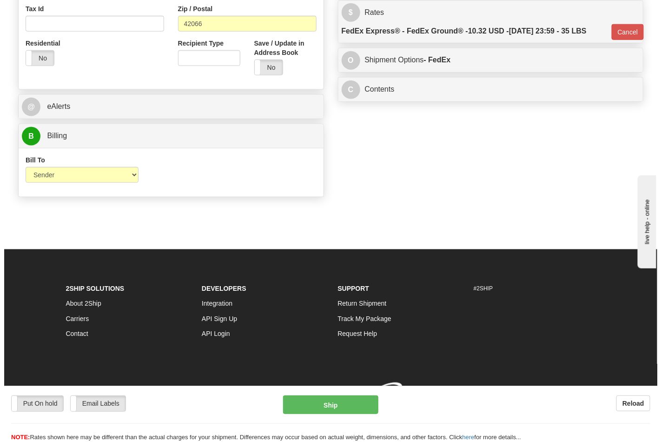
scroll to position [361, 0]
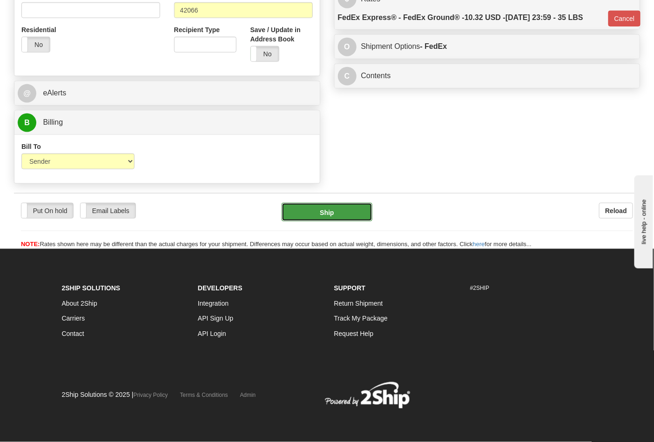
click at [332, 215] on button "Ship" at bounding box center [326, 212] width 90 height 19
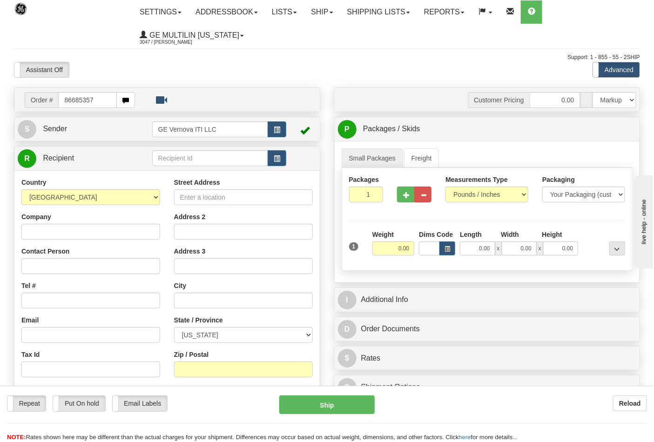
type input "86685357"
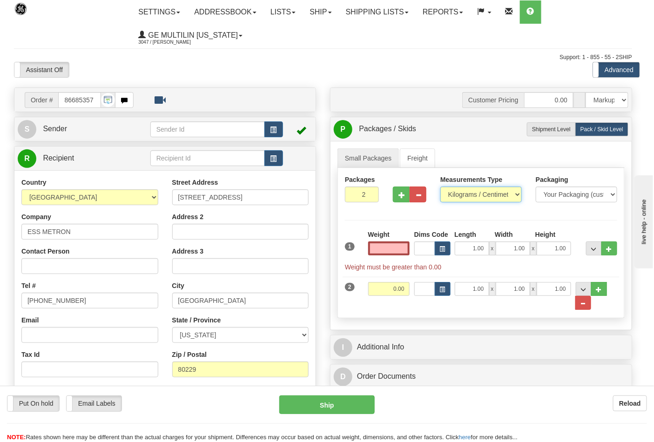
type input "0.00"
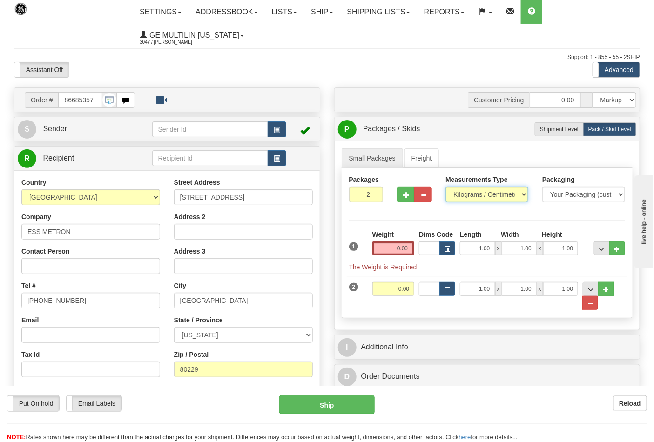
click at [471, 197] on select "Pounds / Inches Kilograms / Centimeters" at bounding box center [486, 195] width 83 height 16
select select "0"
click at [445, 187] on select "Pounds / Inches Kilograms / Centimeters" at bounding box center [486, 195] width 83 height 16
click at [407, 203] on div at bounding box center [414, 193] width 48 height 36
click at [407, 201] on button "button" at bounding box center [405, 195] width 17 height 16
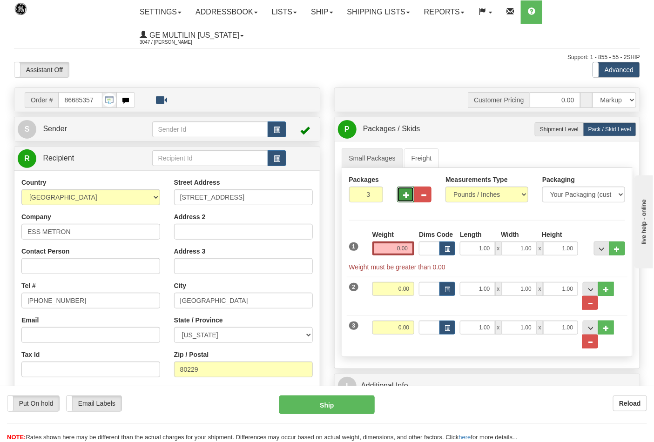
click at [407, 199] on button "button" at bounding box center [405, 195] width 17 height 16
type input "4"
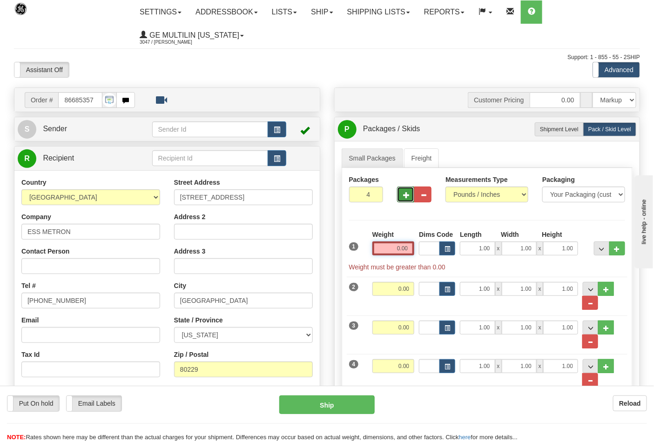
click at [410, 250] on input "0.00" at bounding box center [393, 248] width 42 height 14
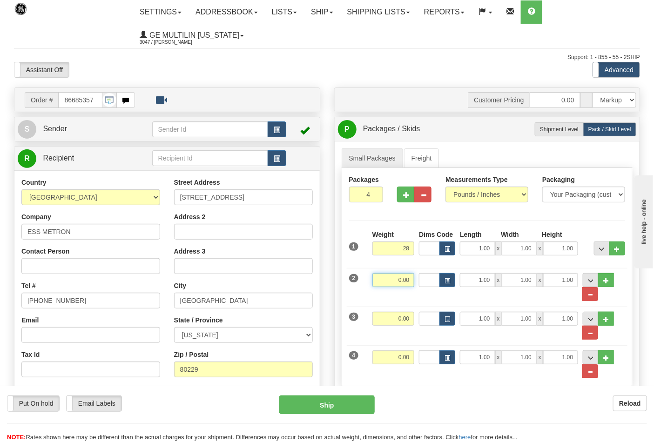
type input "28.00"
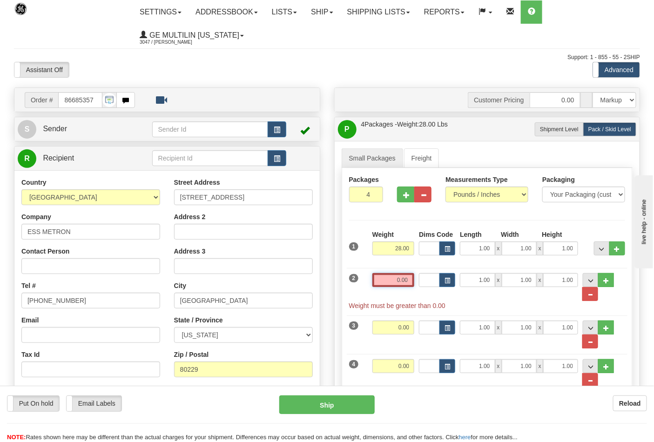
click at [408, 278] on input "0.00" at bounding box center [393, 280] width 42 height 14
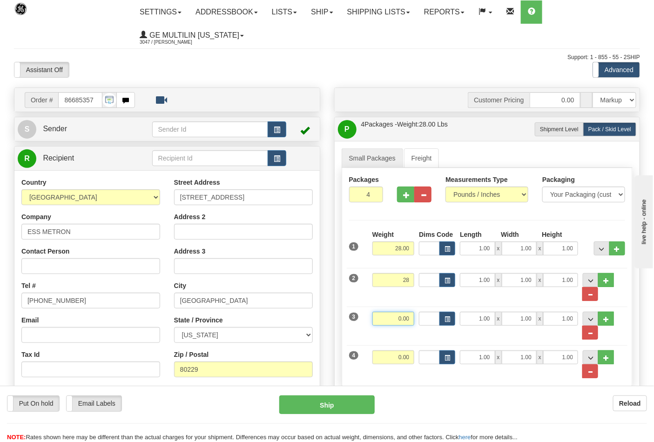
type input "28.00"
click at [408, 318] on input "0.00" at bounding box center [393, 319] width 42 height 14
type input "43.00"
click at [409, 354] on input "0.00" at bounding box center [393, 357] width 42 height 14
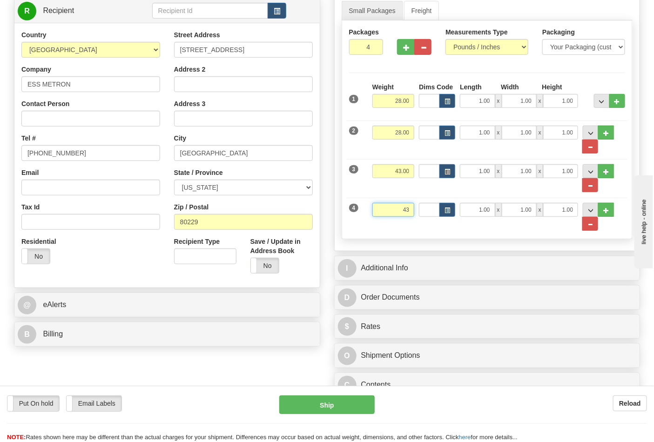
scroll to position [155, 0]
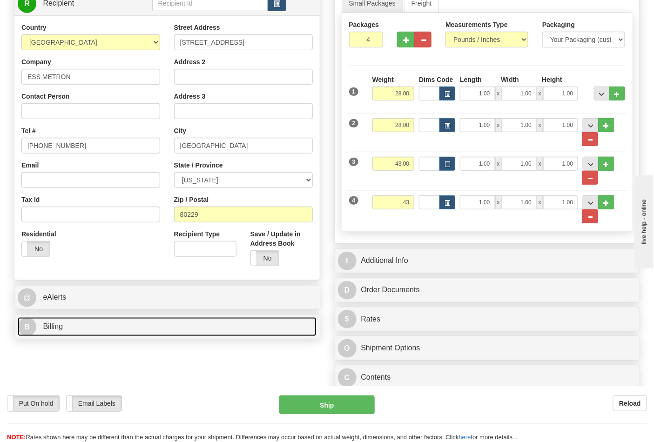
type input "43.00"
click at [107, 329] on link "B Billing" at bounding box center [167, 326] width 299 height 19
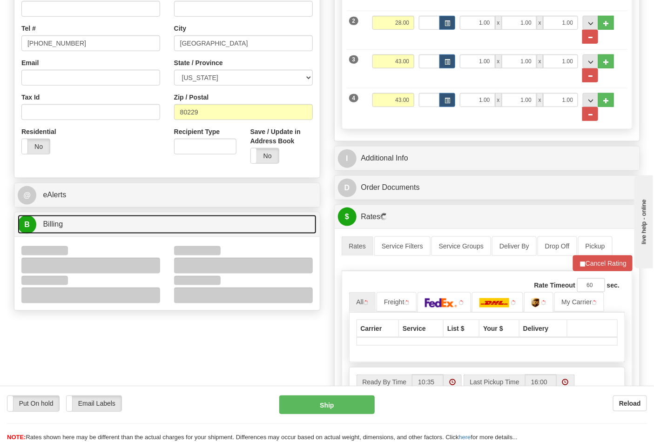
scroll to position [258, 0]
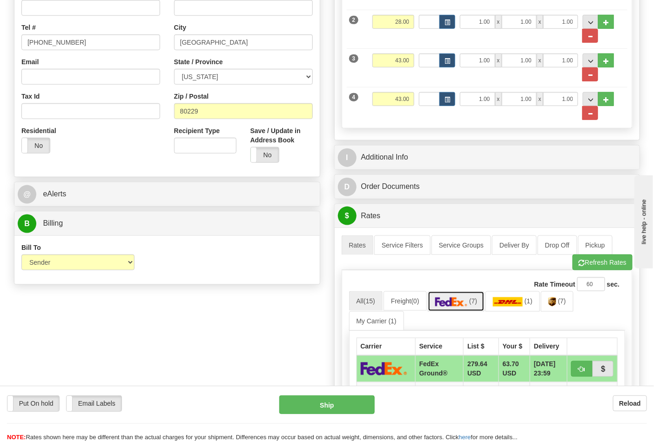
click at [459, 310] on link "(7)" at bounding box center [455, 301] width 57 height 20
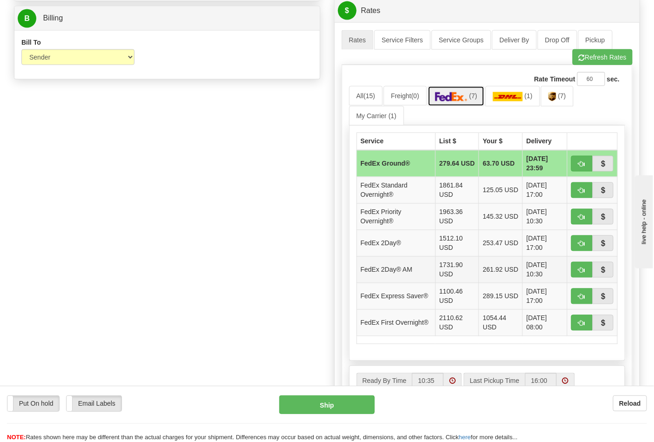
scroll to position [465, 0]
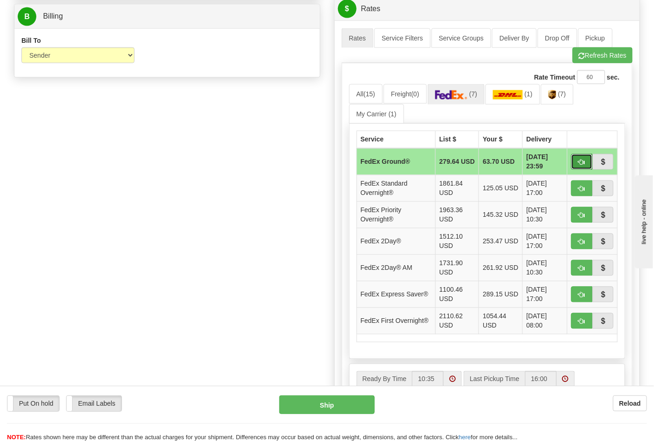
click at [575, 166] on button "button" at bounding box center [581, 162] width 21 height 16
type input "92"
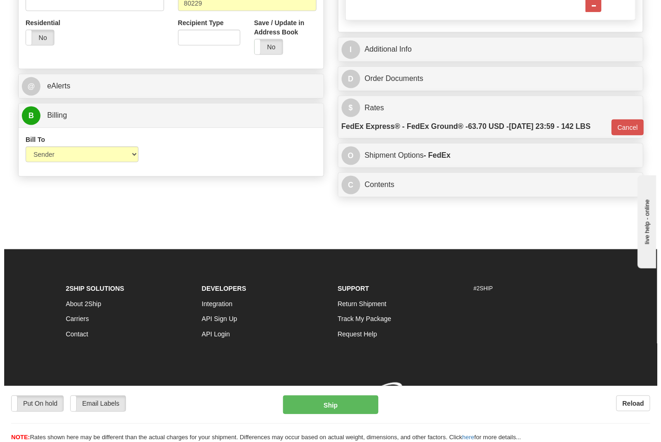
scroll to position [383, 0]
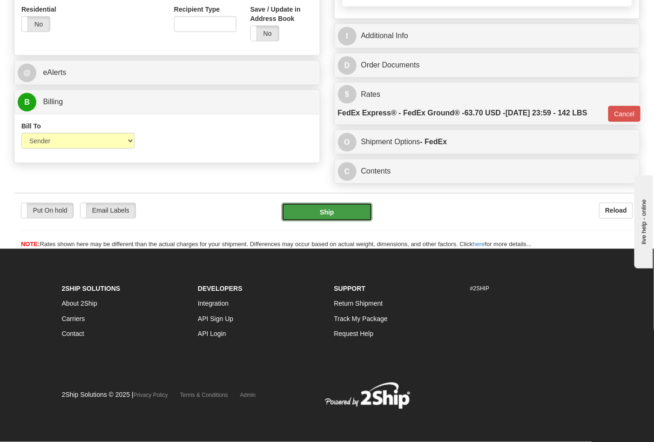
click at [350, 211] on button "Ship" at bounding box center [326, 212] width 90 height 19
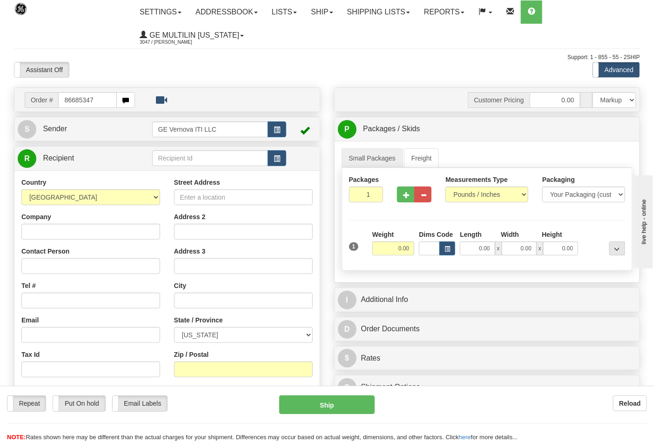
type input "86685347"
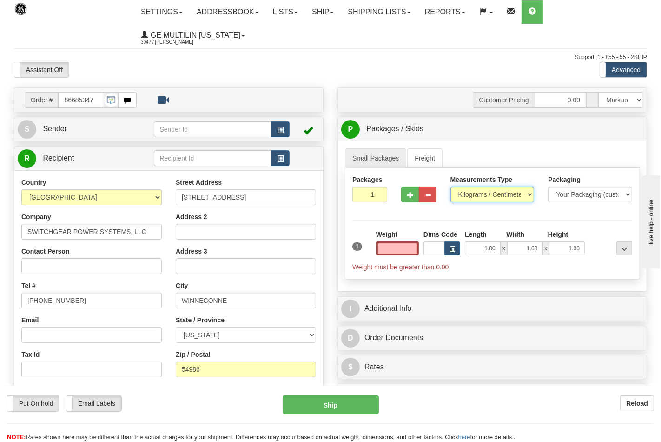
type input "0.00"
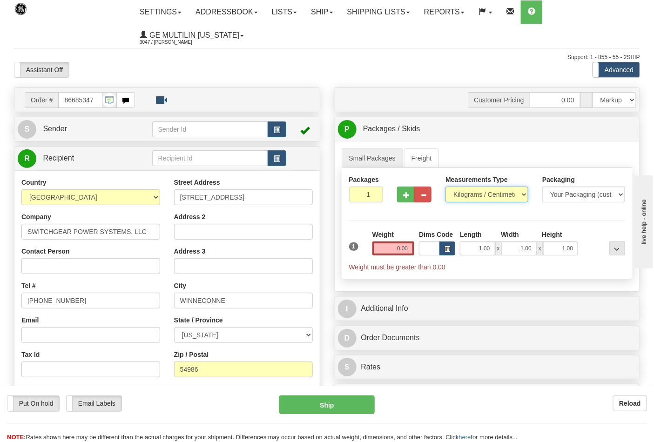
click at [478, 195] on select "Pounds / Inches Kilograms / Centimeters" at bounding box center [486, 195] width 83 height 16
select select "0"
click at [445, 187] on select "Pounds / Inches Kilograms / Centimeters" at bounding box center [486, 195] width 83 height 16
click at [406, 249] on input "0.00" at bounding box center [393, 248] width 42 height 14
click button "Delete" at bounding box center [0, 0] width 0 height 0
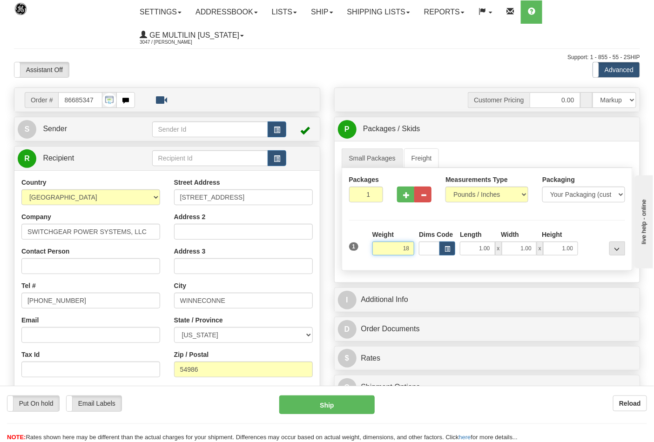
click button "Delete" at bounding box center [0, 0] width 0 height 0
type input "18.00"
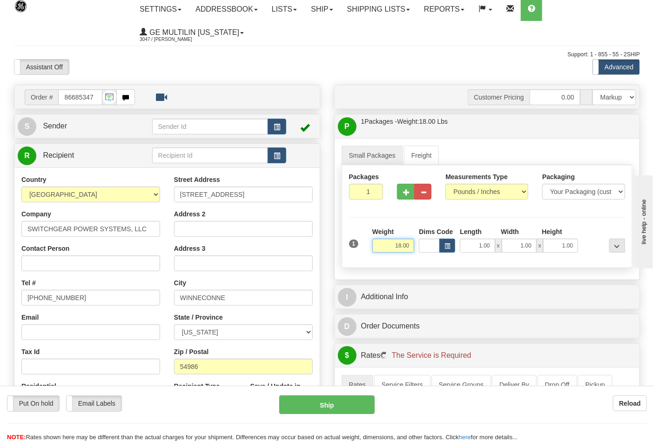
scroll to position [207, 0]
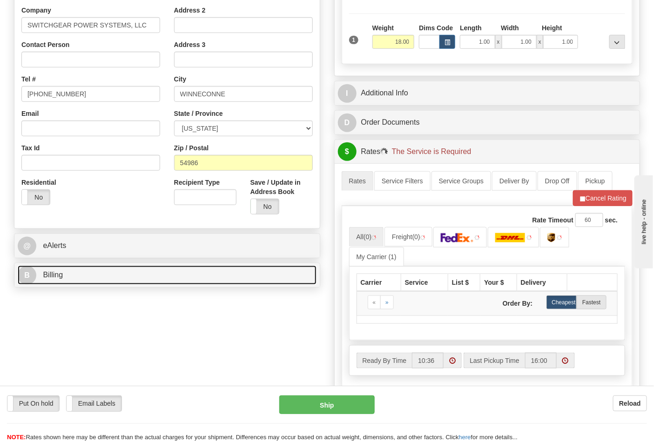
click at [118, 275] on link "B Billing" at bounding box center [167, 275] width 299 height 19
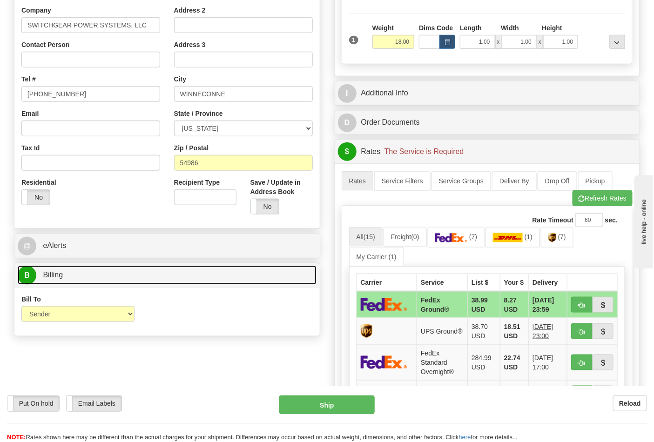
scroll to position [310, 0]
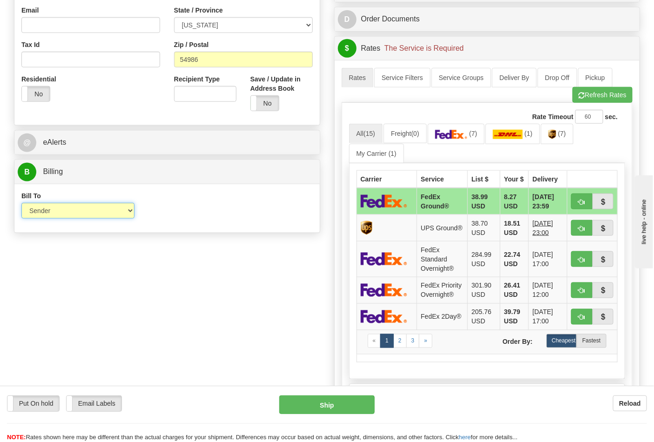
click at [52, 214] on select "Sender Recipient Third Party Collect" at bounding box center [77, 211] width 113 height 16
select select "2"
click at [21, 204] on select "Sender Recipient Third Party Collect" at bounding box center [77, 211] width 113 height 16
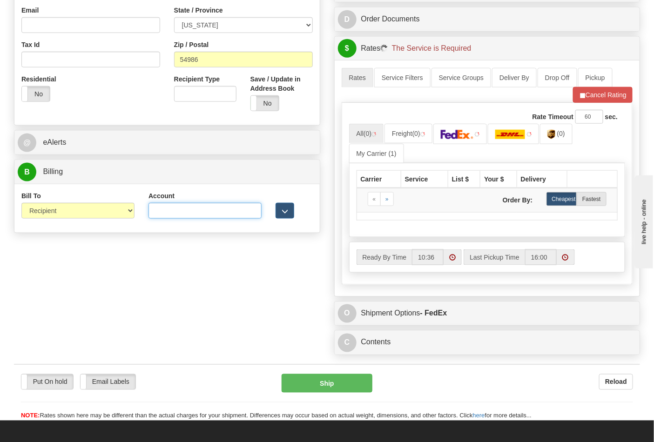
click at [160, 208] on input "Account" at bounding box center [204, 211] width 113 height 16
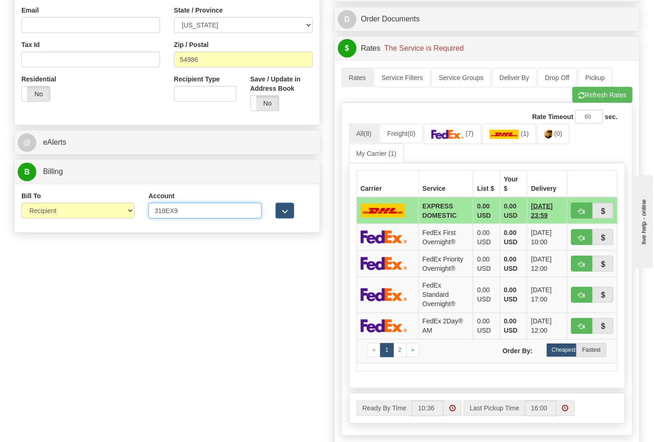
type input "318EX9"
click button "Delete" at bounding box center [0, 0] width 0 height 0
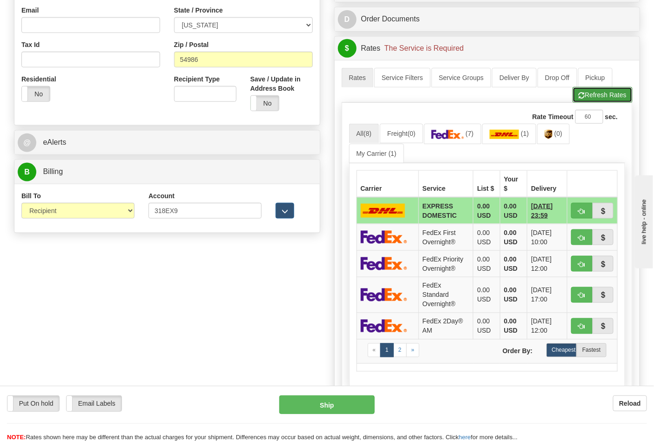
click at [612, 90] on button "Refresh Rates" at bounding box center [602, 95] width 60 height 16
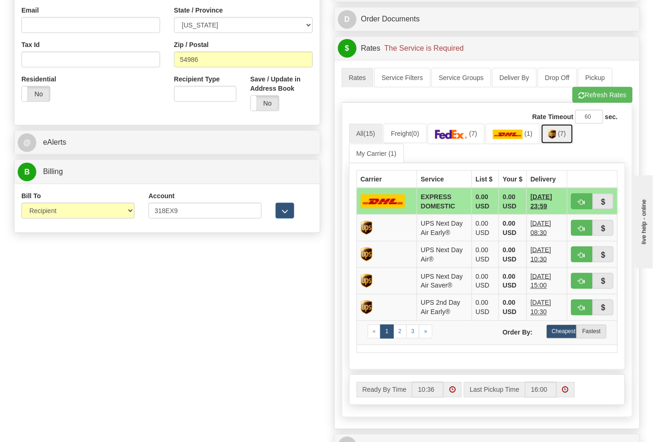
click at [555, 142] on link "(7)" at bounding box center [557, 134] width 33 height 20
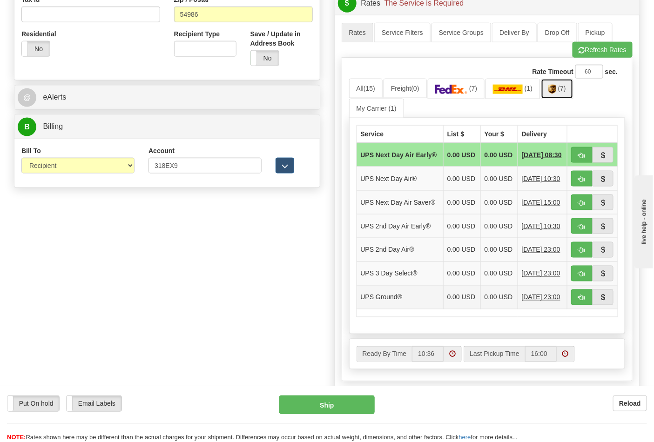
scroll to position [413, 0]
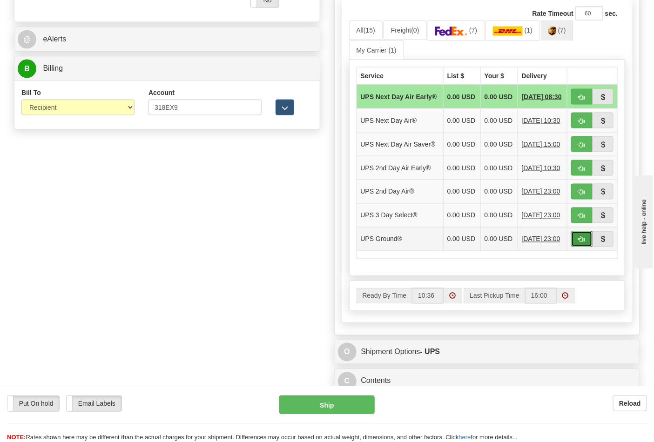
click at [576, 247] on button "button" at bounding box center [581, 239] width 21 height 16
type input "03"
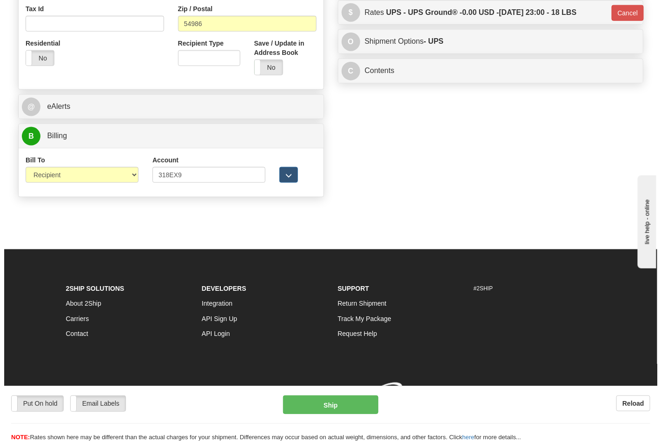
scroll to position [361, 0]
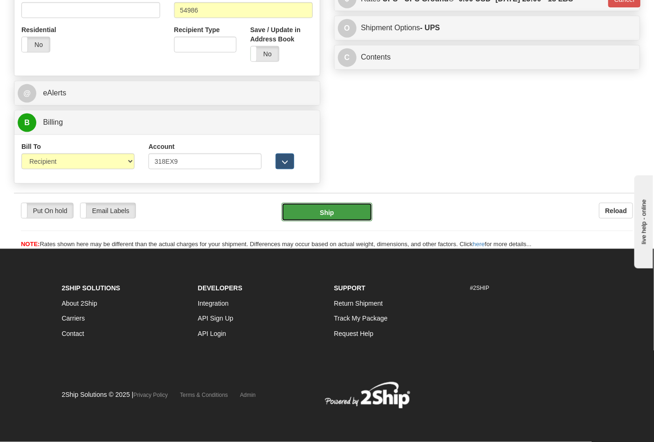
click at [342, 217] on button "Ship" at bounding box center [326, 212] width 90 height 19
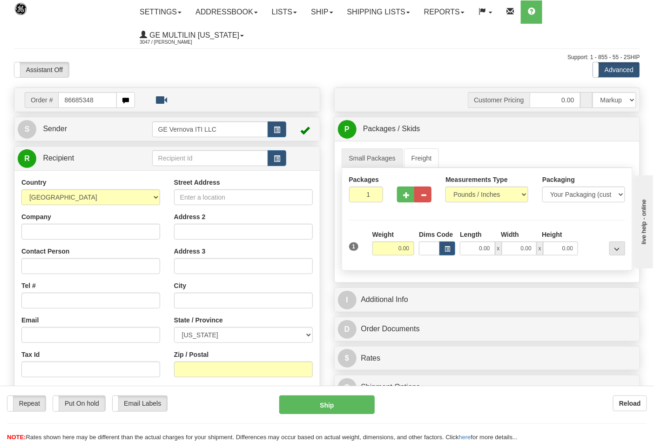
type input "86685348"
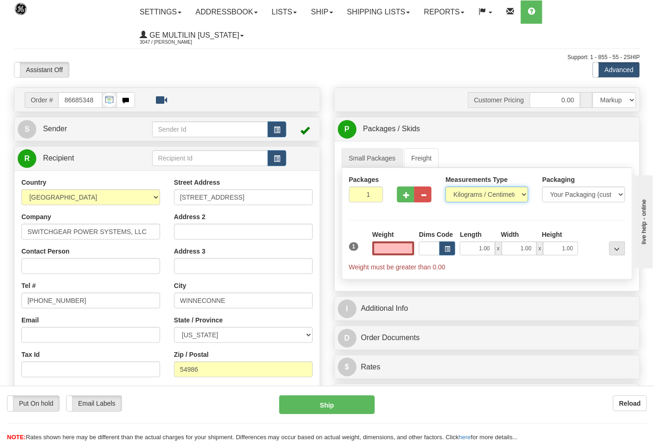
type input "0.00"
click at [463, 197] on select "Pounds / Inches Kilograms / Centimeters" at bounding box center [486, 195] width 83 height 16
select select "0"
click at [445, 187] on select "Pounds / Inches Kilograms / Centimeters" at bounding box center [486, 195] width 83 height 16
click at [408, 250] on input "0.00" at bounding box center [393, 248] width 42 height 14
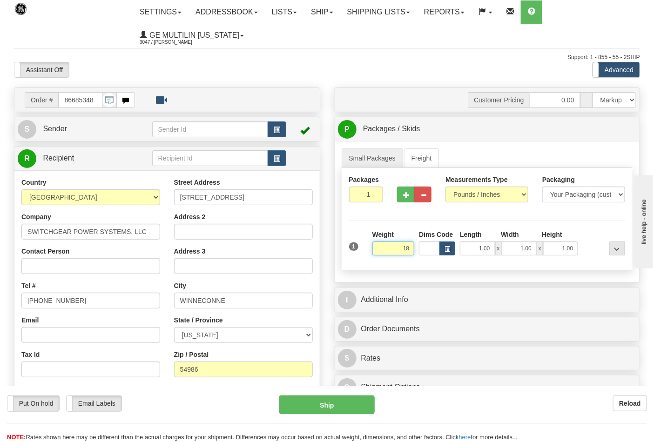
click button "Delete" at bounding box center [0, 0] width 0 height 0
type input "18.00"
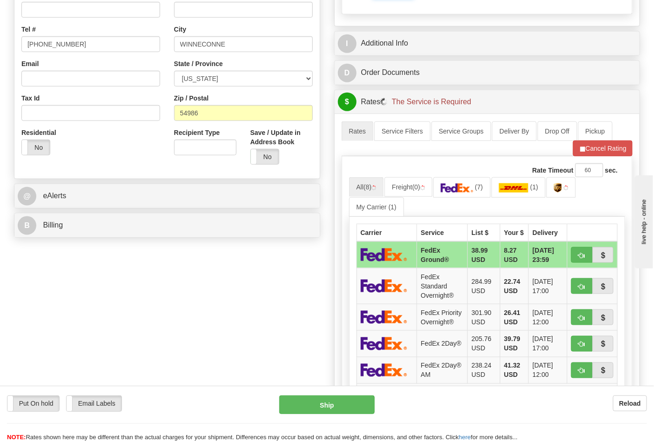
scroll to position [258, 0]
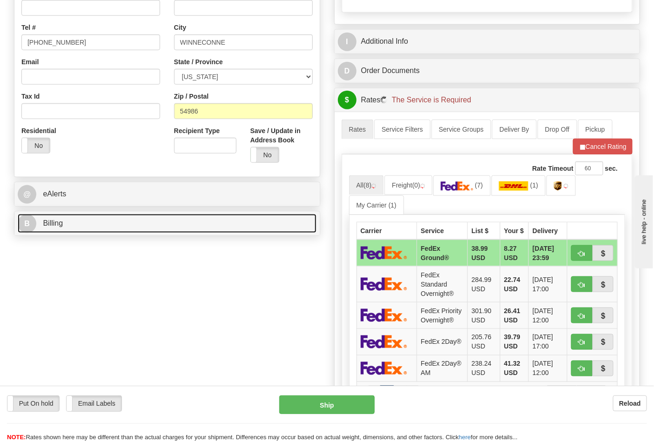
click at [123, 224] on link "B Billing" at bounding box center [167, 223] width 299 height 19
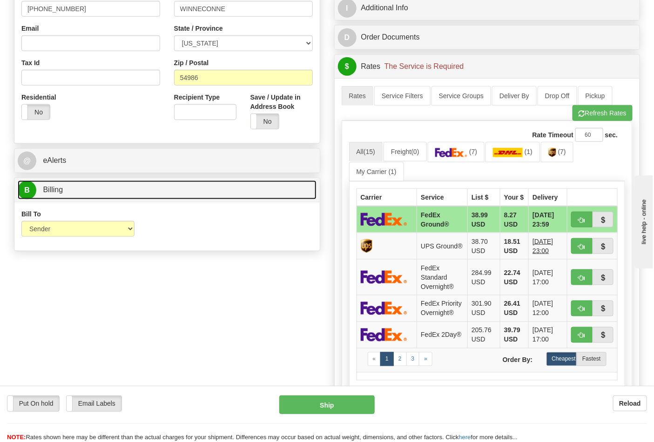
scroll to position [310, 0]
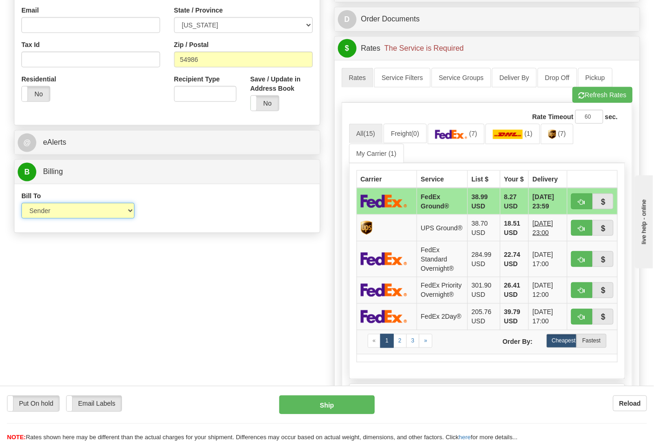
click at [69, 219] on select "Sender Recipient Third Party Collect" at bounding box center [77, 211] width 113 height 16
select select "2"
click at [21, 204] on select "Sender Recipient Third Party Collect" at bounding box center [77, 211] width 113 height 16
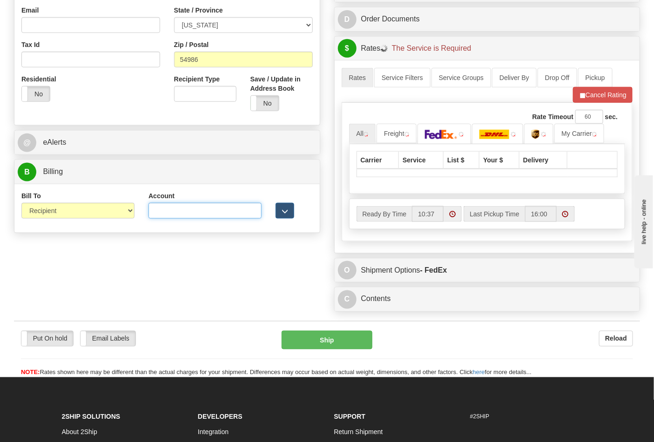
click at [159, 207] on input "Account" at bounding box center [204, 211] width 113 height 16
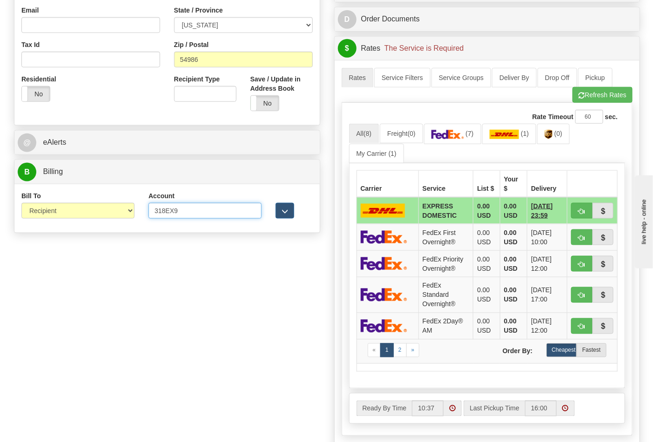
type input "318EX9"
click button "Delete" at bounding box center [0, 0] width 0 height 0
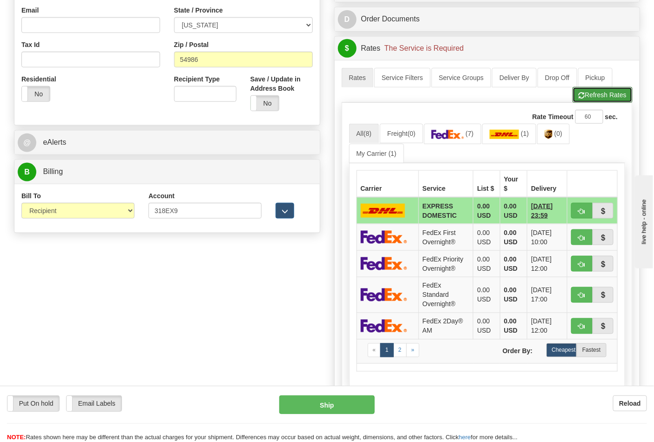
click at [591, 101] on button "Refresh Rates" at bounding box center [602, 95] width 60 height 16
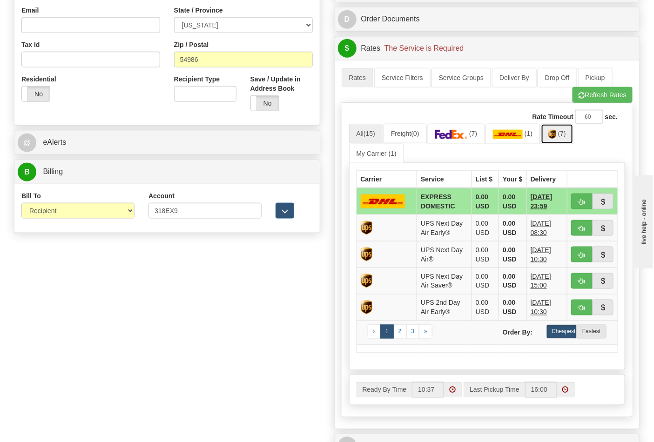
click at [564, 137] on span "(7)" at bounding box center [562, 133] width 8 height 7
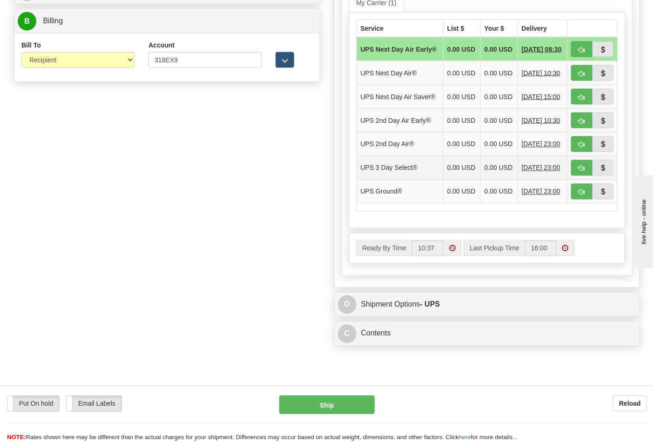
scroll to position [465, 0]
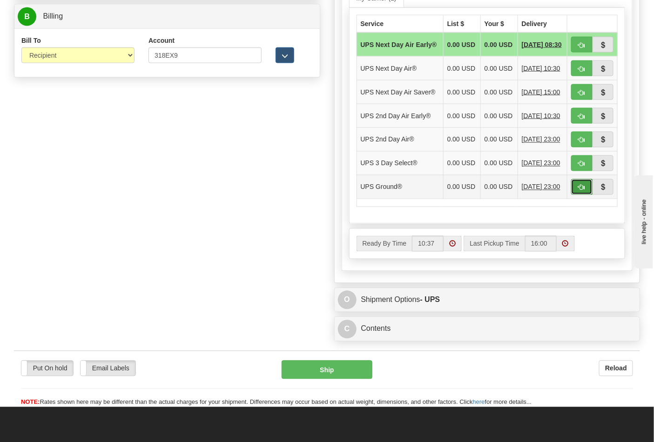
click at [582, 191] on span "button" at bounding box center [581, 188] width 7 height 6
type input "03"
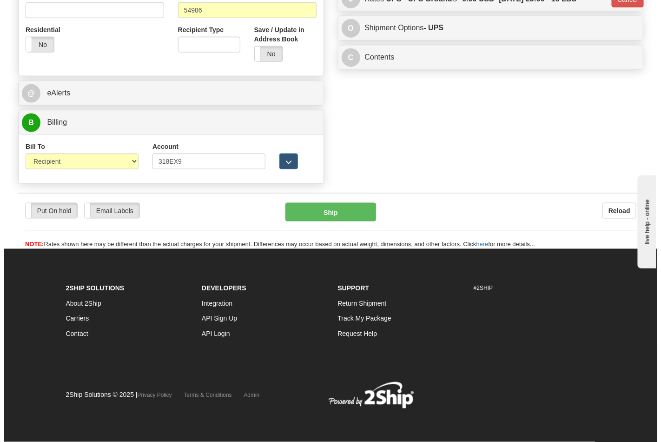
scroll to position [361, 0]
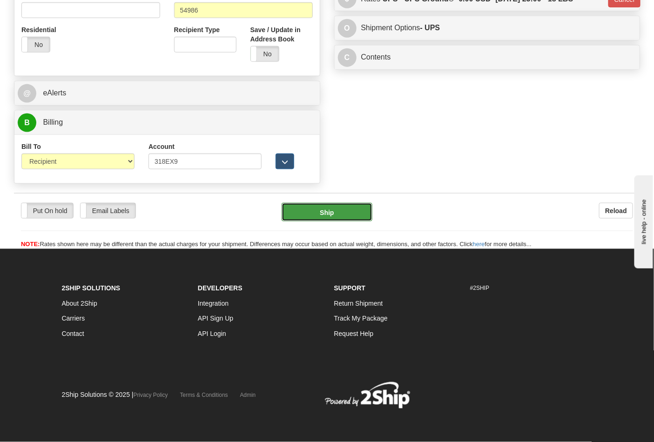
click at [356, 219] on button "Ship" at bounding box center [326, 212] width 90 height 19
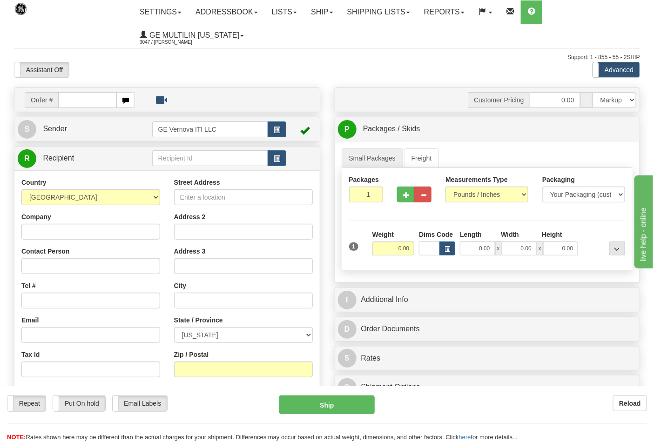
type input "0"
type input "86685382"
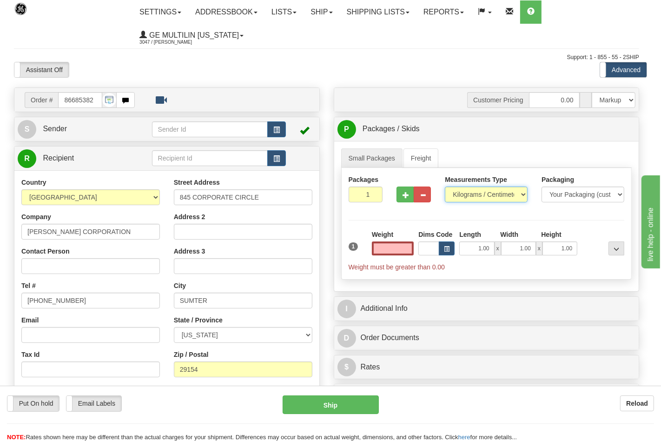
type input "0.00"
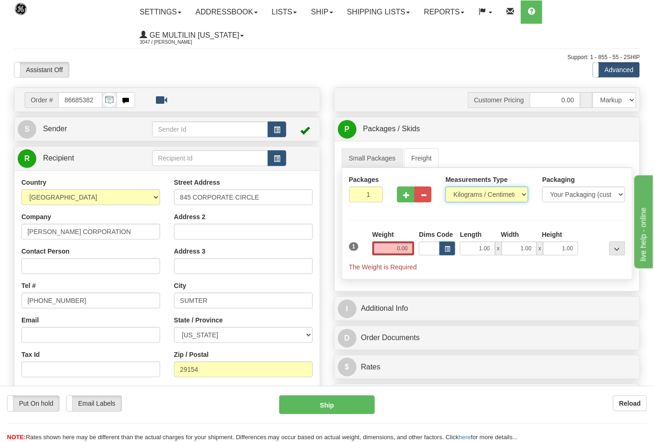
drag, startPoint x: 467, startPoint y: 193, endPoint x: 471, endPoint y: 202, distance: 10.0
click at [467, 193] on select "Pounds / Inches Kilograms / Centimeters" at bounding box center [486, 195] width 83 height 16
select select "0"
click at [445, 187] on select "Pounds / Inches Kilograms / Centimeters" at bounding box center [486, 195] width 83 height 16
click at [402, 191] on button "button" at bounding box center [405, 195] width 17 height 16
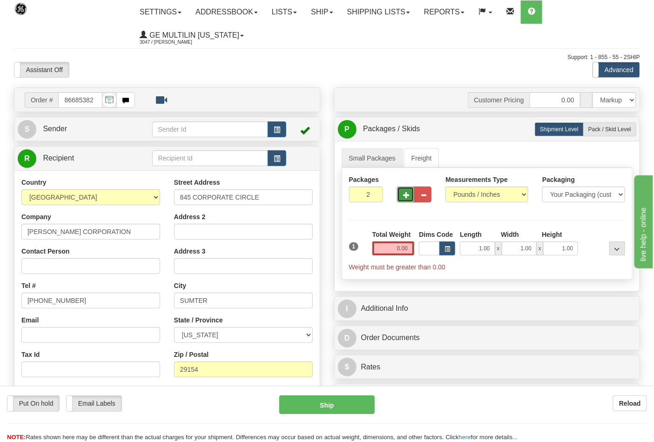
click at [402, 193] on button "button" at bounding box center [405, 195] width 17 height 16
click at [406, 193] on span "button" at bounding box center [406, 195] width 7 height 6
type input "5"
click at [407, 247] on input "0.00" at bounding box center [393, 248] width 42 height 14
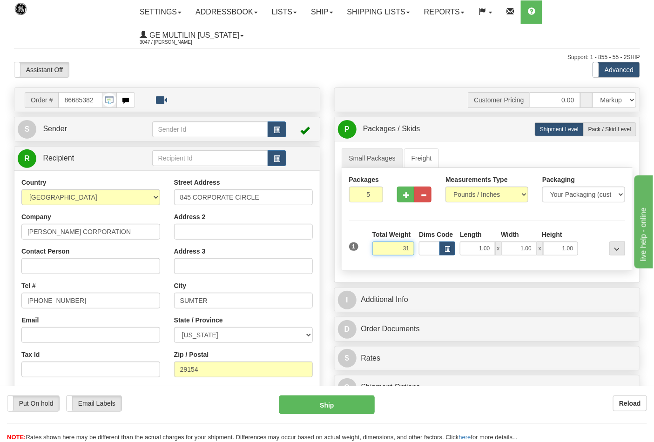
click button "Delete" at bounding box center [0, 0] width 0 height 0
type input "31.00"
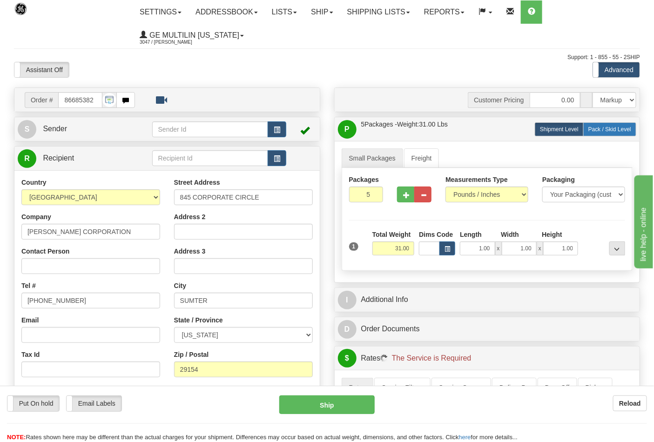
drag, startPoint x: 407, startPoint y: 249, endPoint x: 618, endPoint y: 131, distance: 241.4
click at [618, 131] on span "Pack / Skid Level" at bounding box center [609, 129] width 43 height 7
radio input "true"
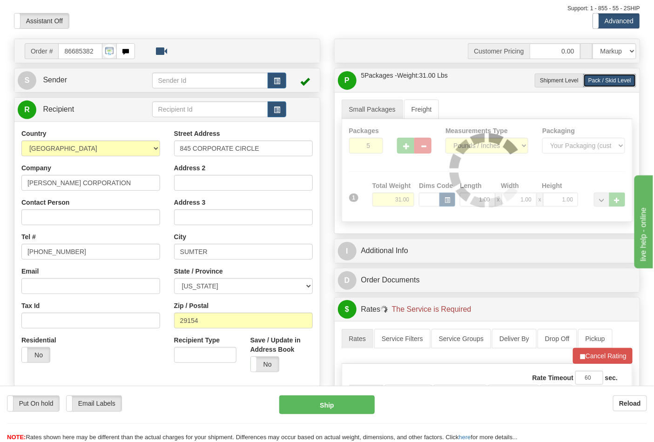
scroll to position [103, 0]
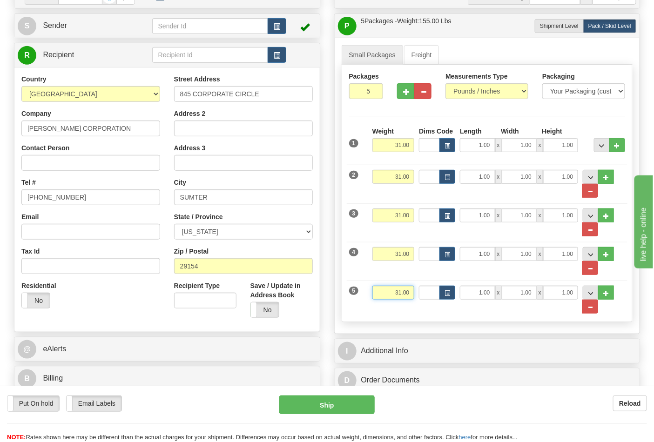
drag, startPoint x: 407, startPoint y: 294, endPoint x: 366, endPoint y: 294, distance: 40.9
click at [366, 294] on div "5 Weight 31.00 Dims Code Length Width Height" at bounding box center [487, 295] width 281 height 38
click at [411, 294] on input "31.00" at bounding box center [393, 293] width 42 height 14
drag, startPoint x: 411, startPoint y: 294, endPoint x: 378, endPoint y: 289, distance: 32.9
click at [378, 294] on input "31.00" at bounding box center [393, 293] width 42 height 14
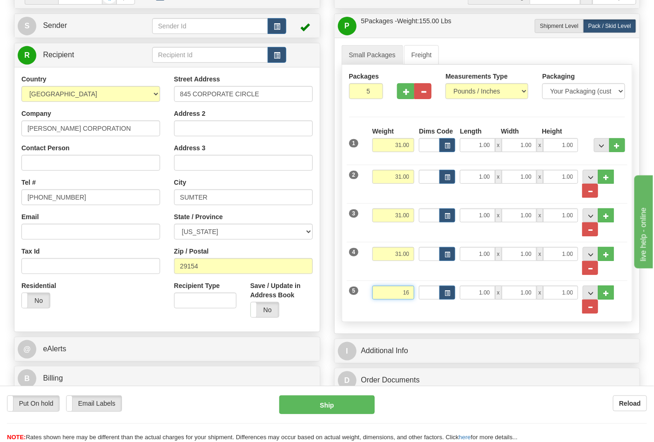
click button "Delete" at bounding box center [0, 0] width 0 height 0
type input "16.00"
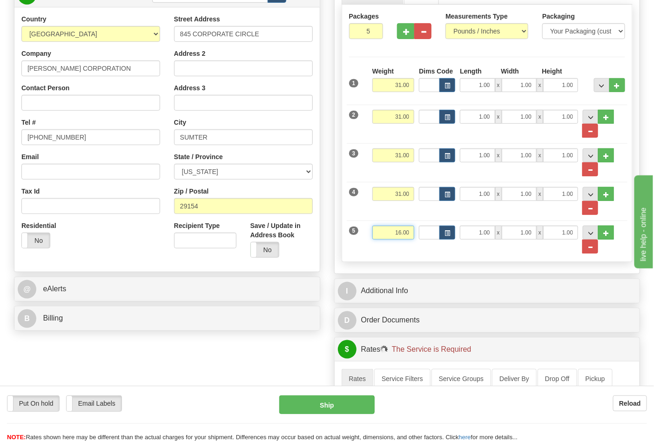
scroll to position [258, 0]
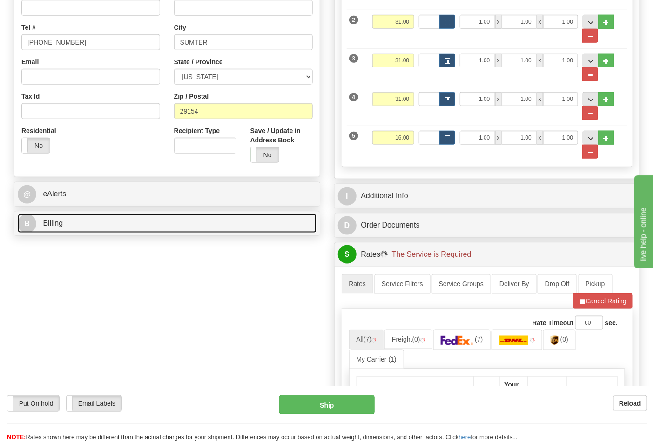
click at [85, 233] on link "B Billing" at bounding box center [167, 223] width 299 height 19
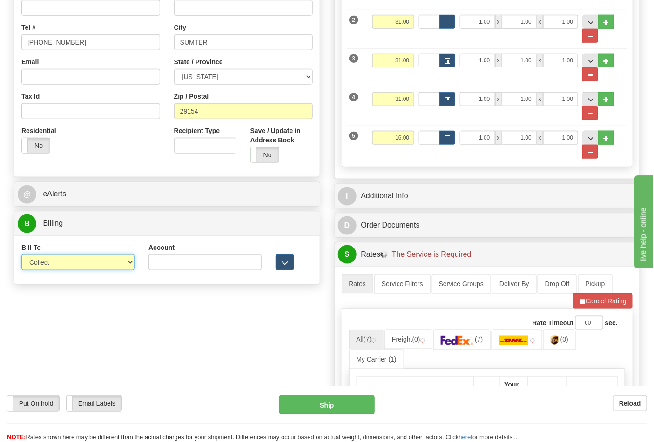
drag, startPoint x: 52, startPoint y: 264, endPoint x: 50, endPoint y: 270, distance: 6.3
click at [52, 264] on select "Sender Recipient Third Party Collect" at bounding box center [77, 262] width 113 height 16
select select "2"
click at [21, 255] on select "Sender Recipient Third Party Collect" at bounding box center [77, 262] width 113 height 16
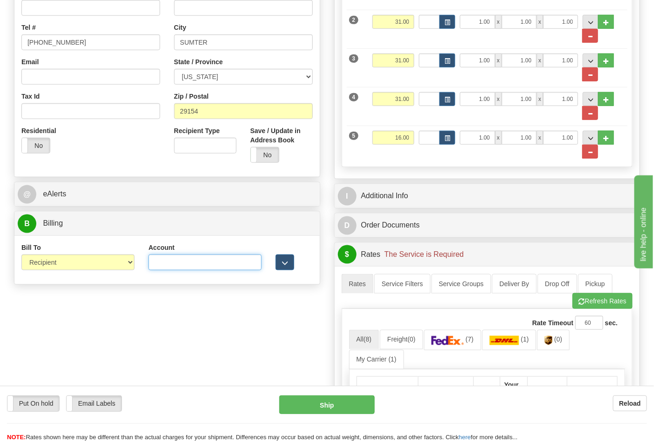
click at [202, 268] on input "Account" at bounding box center [204, 262] width 113 height 16
paste input "103538629"
type input "103538629"
drag, startPoint x: 471, startPoint y: 340, endPoint x: 448, endPoint y: 282, distance: 61.6
click at [471, 339] on span "(7)" at bounding box center [469, 339] width 8 height 7
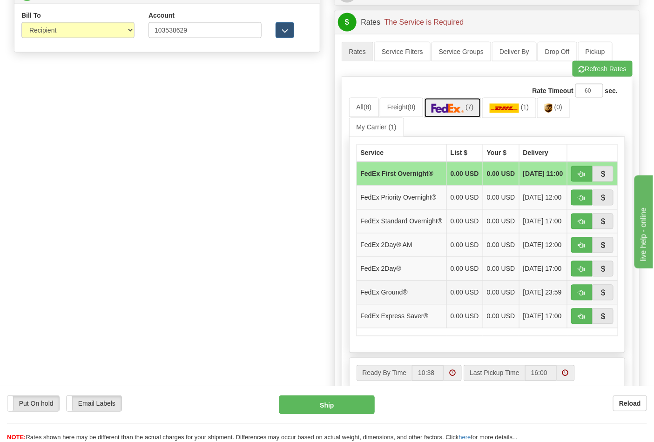
scroll to position [568, 0]
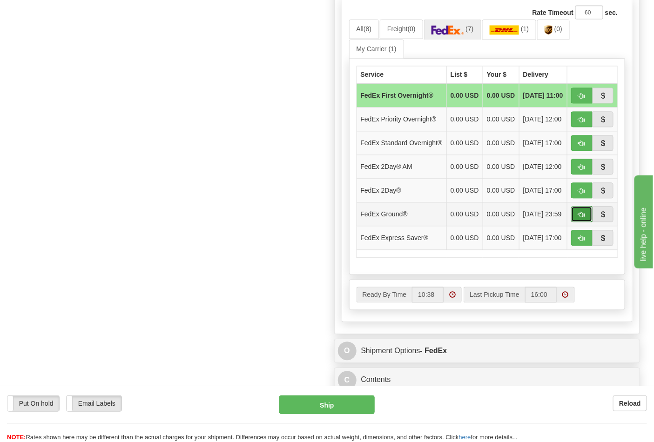
click at [577, 222] on button "button" at bounding box center [581, 215] width 21 height 16
type input "92"
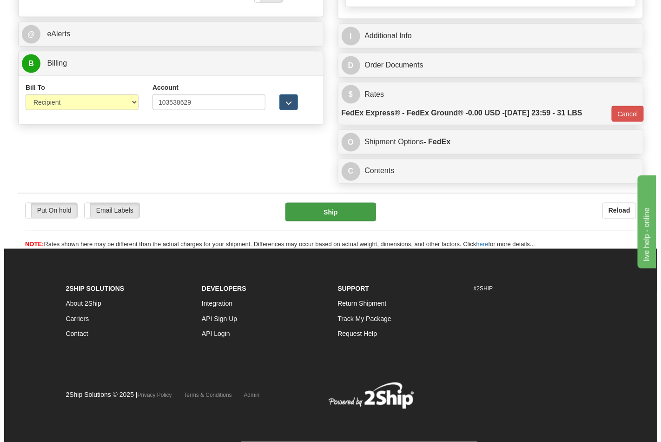
scroll to position [421, 0]
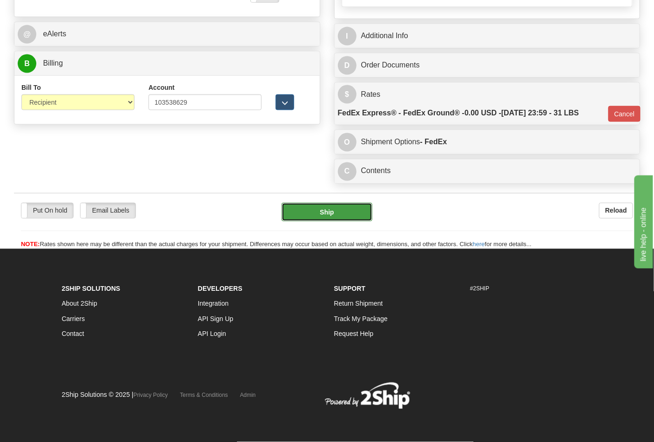
click at [316, 213] on button "Ship" at bounding box center [326, 212] width 90 height 19
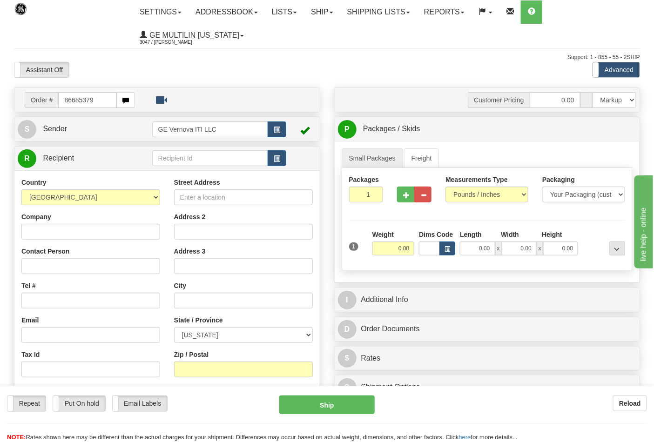
type input "86685379"
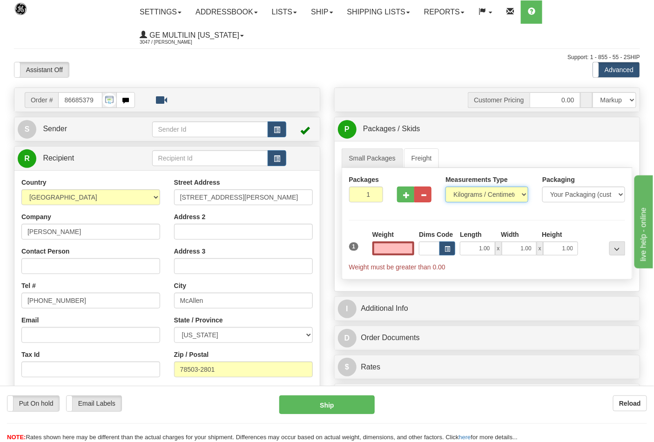
type input "0.00"
click at [473, 196] on select "Pounds / Inches Kilograms / Centimeters" at bounding box center [486, 195] width 83 height 16
select select "0"
click at [445, 187] on select "Pounds / Inches Kilograms / Centimeters" at bounding box center [486, 195] width 83 height 16
click at [407, 197] on span "button" at bounding box center [406, 195] width 7 height 6
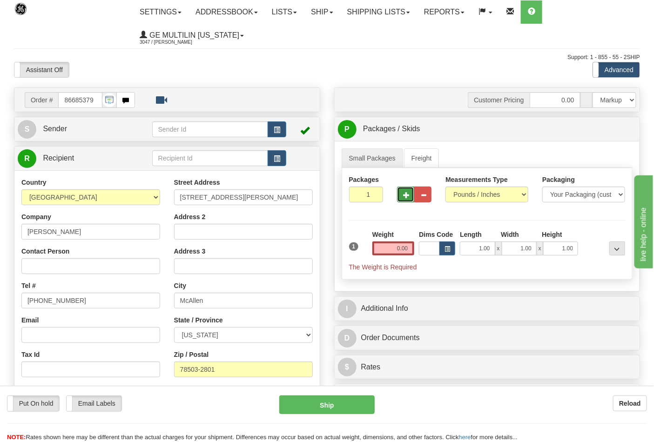
type input "2"
click at [408, 249] on input "0.00" at bounding box center [393, 248] width 42 height 14
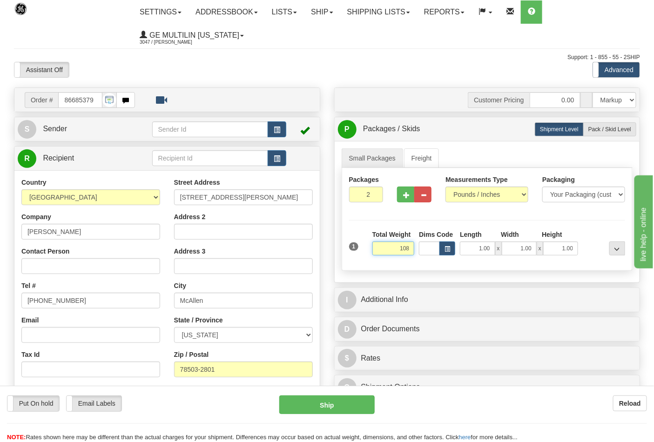
click button "Delete" at bounding box center [0, 0] width 0 height 0
type input "108.00"
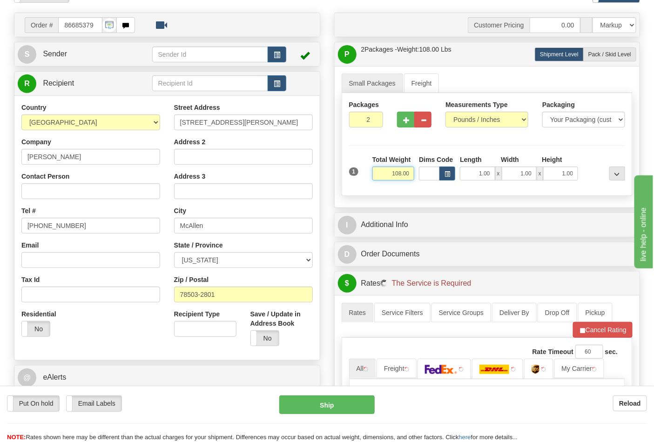
scroll to position [258, 0]
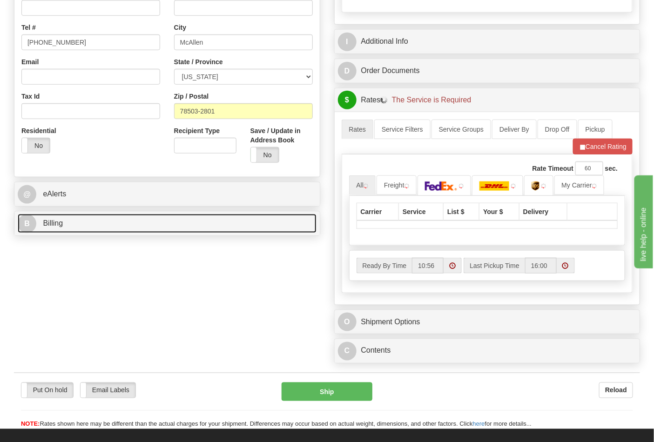
click at [83, 223] on link "B Billing" at bounding box center [167, 223] width 299 height 19
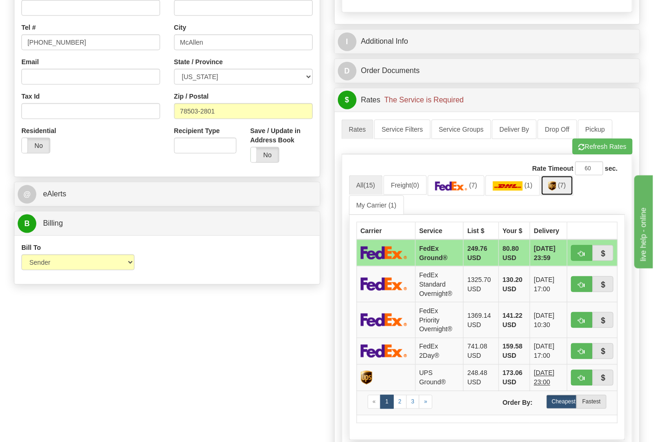
click at [564, 193] on link "(7)" at bounding box center [557, 185] width 33 height 20
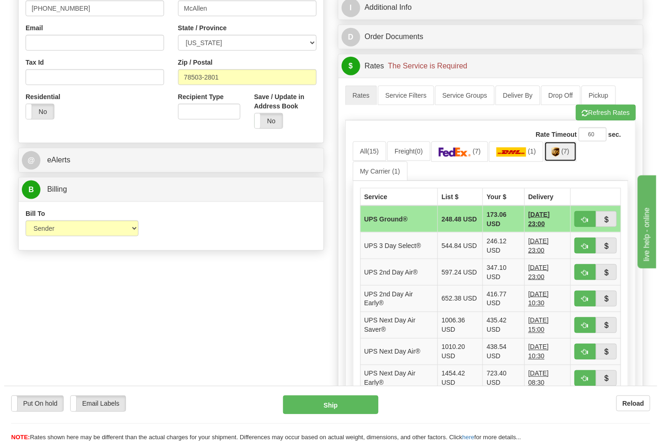
scroll to position [310, 0]
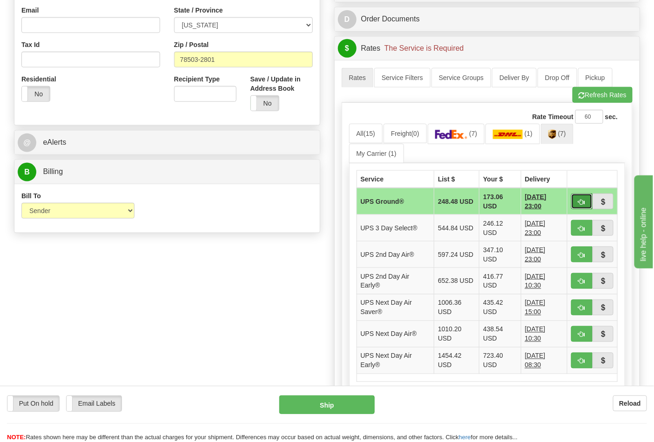
click at [581, 204] on span "button" at bounding box center [581, 202] width 7 height 6
type input "03"
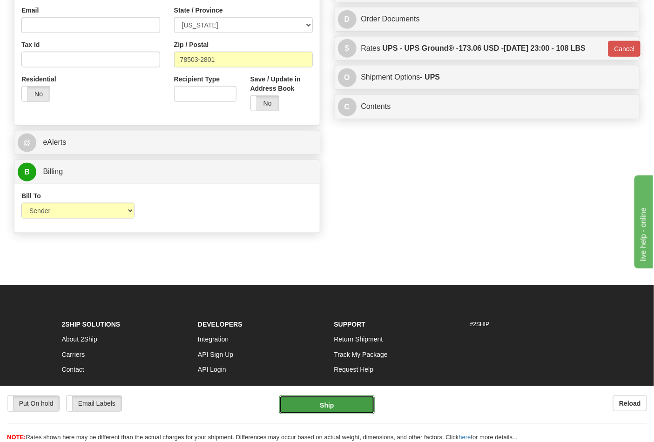
click at [343, 399] on button "Ship" at bounding box center [326, 404] width 95 height 19
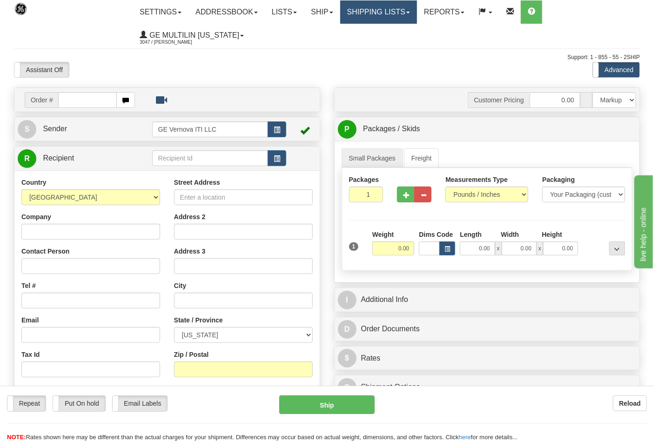
click at [373, 20] on link "Shipping lists" at bounding box center [378, 11] width 77 height 23
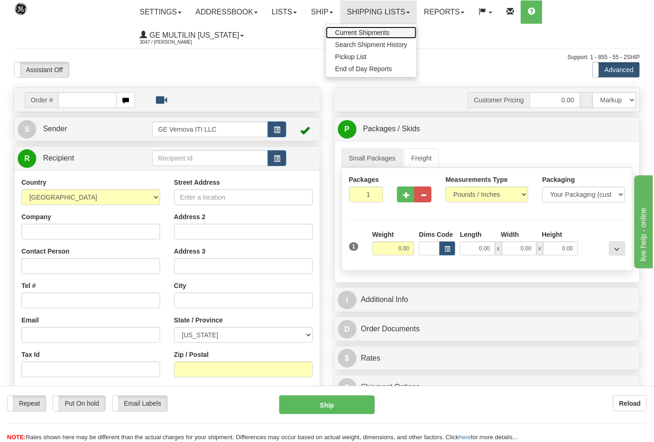
click at [360, 29] on span "Current Shipments" at bounding box center [362, 32] width 54 height 7
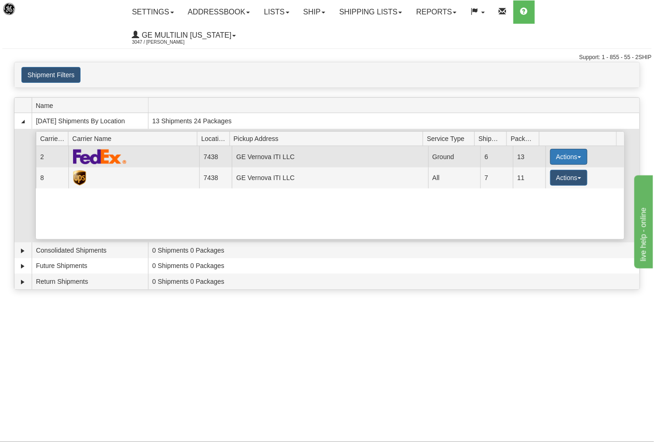
click at [551, 149] on button "Actions" at bounding box center [568, 157] width 37 height 16
click at [541, 183] on span "Close" at bounding box center [531, 186] width 21 height 7
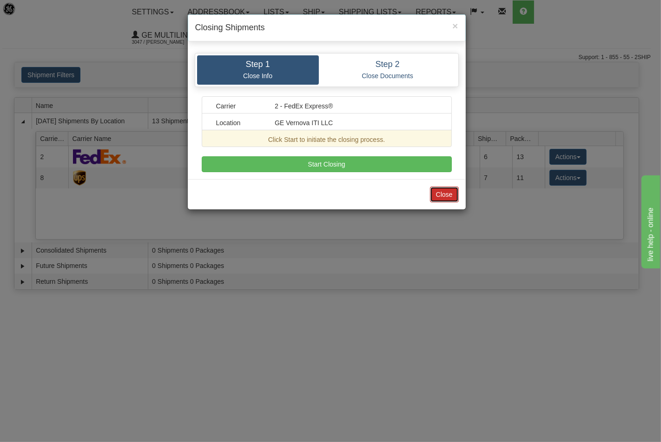
click at [439, 197] on button "Close" at bounding box center [444, 195] width 29 height 16
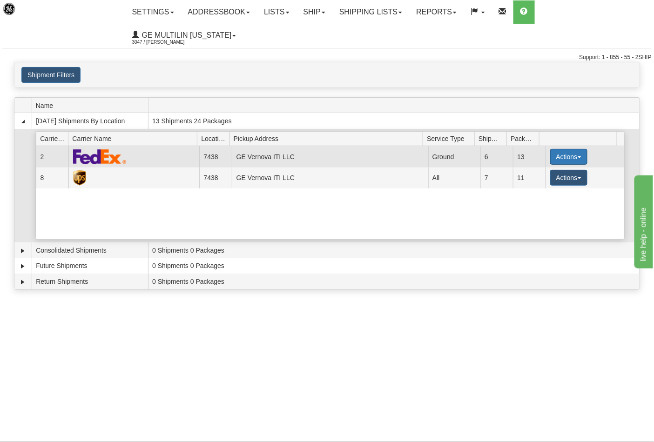
click at [551, 149] on button "Actions" at bounding box center [568, 157] width 37 height 16
click at [541, 171] on span "Details" at bounding box center [533, 174] width 25 height 7
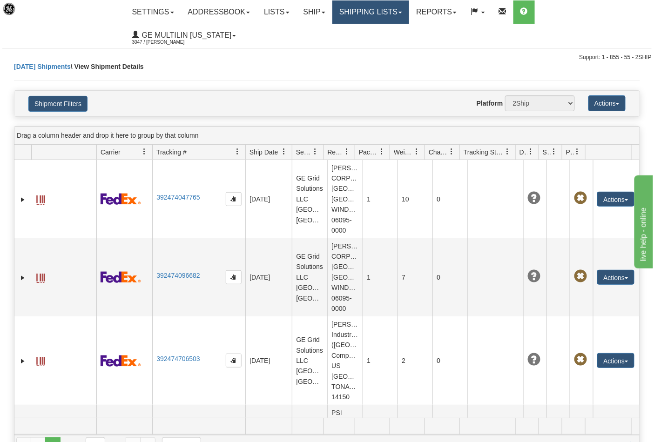
click at [369, 19] on link "Shipping lists" at bounding box center [370, 11] width 77 height 23
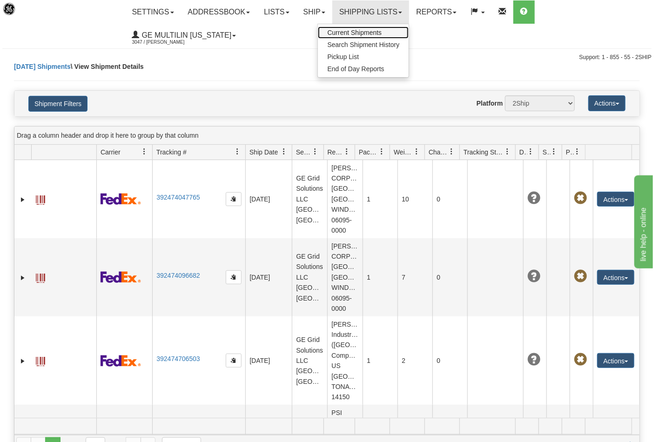
click at [374, 27] on link "Current Shipments" at bounding box center [363, 33] width 91 height 12
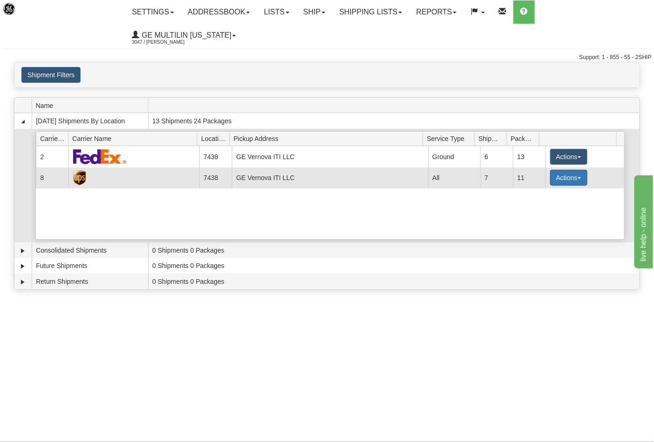
click at [558, 170] on button "Actions" at bounding box center [568, 178] width 37 height 16
click at [543, 192] on span "Details" at bounding box center [533, 195] width 25 height 7
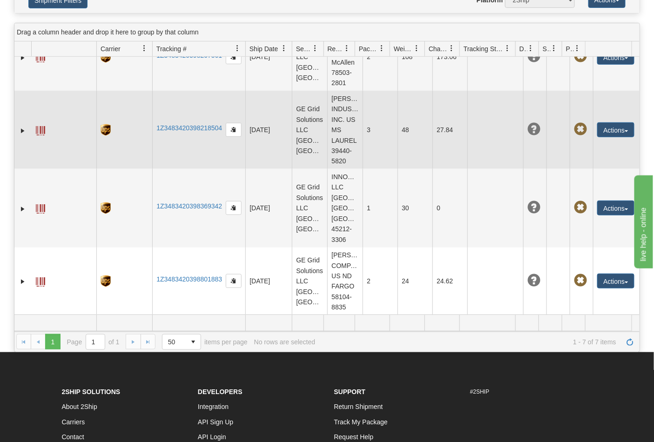
scroll to position [134, 0]
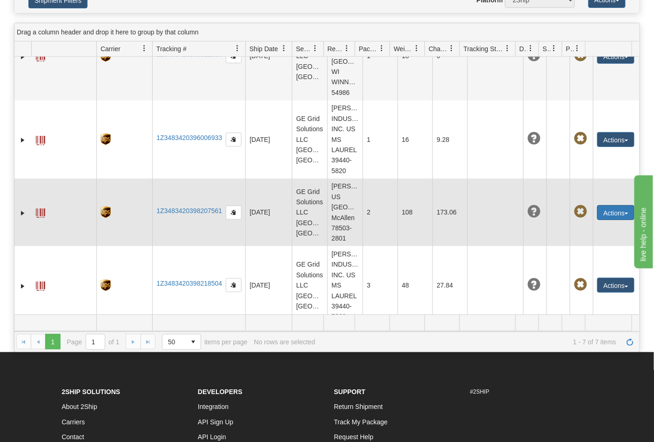
click at [597, 205] on button "Actions" at bounding box center [615, 212] width 37 height 15
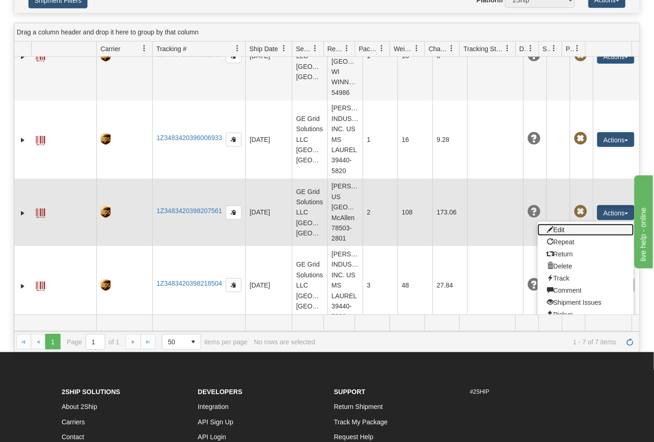
click at [579, 224] on link "Edit" at bounding box center [585, 230] width 96 height 12
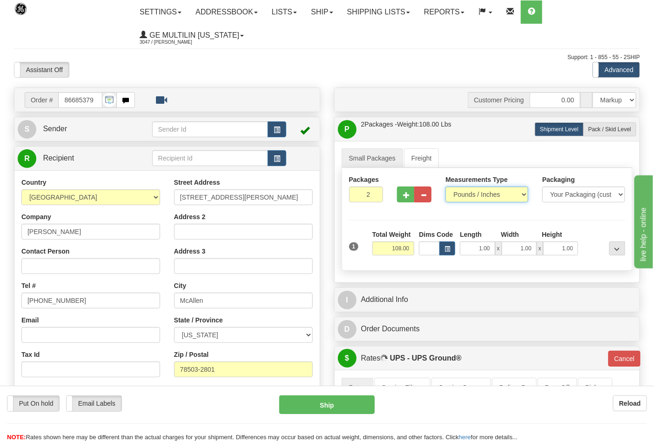
click at [481, 196] on select "Pounds / Inches Kilograms / Centimeters" at bounding box center [486, 195] width 83 height 16
click at [406, 194] on span "button" at bounding box center [406, 195] width 7 height 6
type input "3"
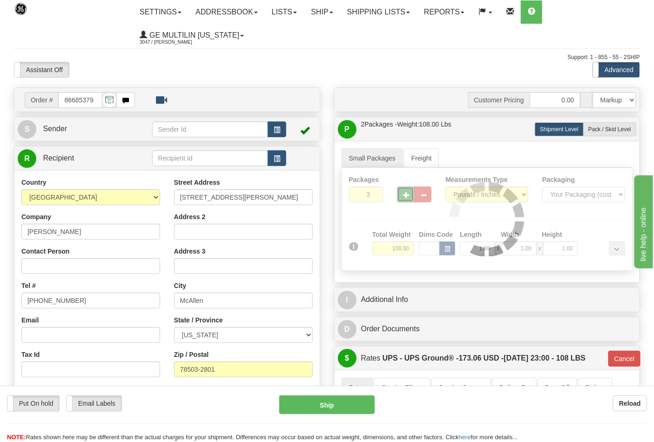
type input "03"
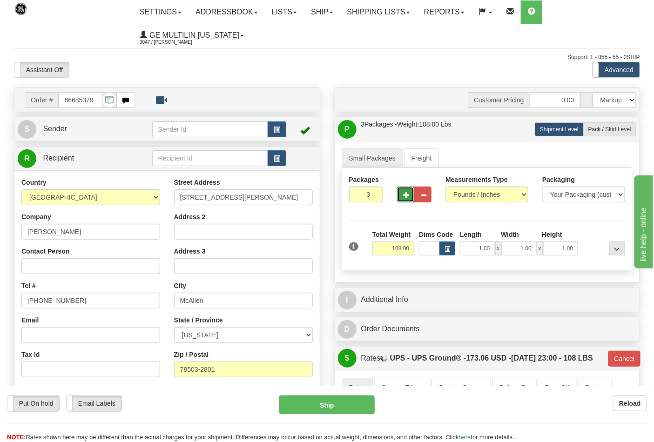
click at [407, 196] on span "button" at bounding box center [406, 195] width 7 height 6
type input "4"
click at [328, 410] on button "Ship" at bounding box center [326, 404] width 95 height 19
